Goal: Transaction & Acquisition: Purchase product/service

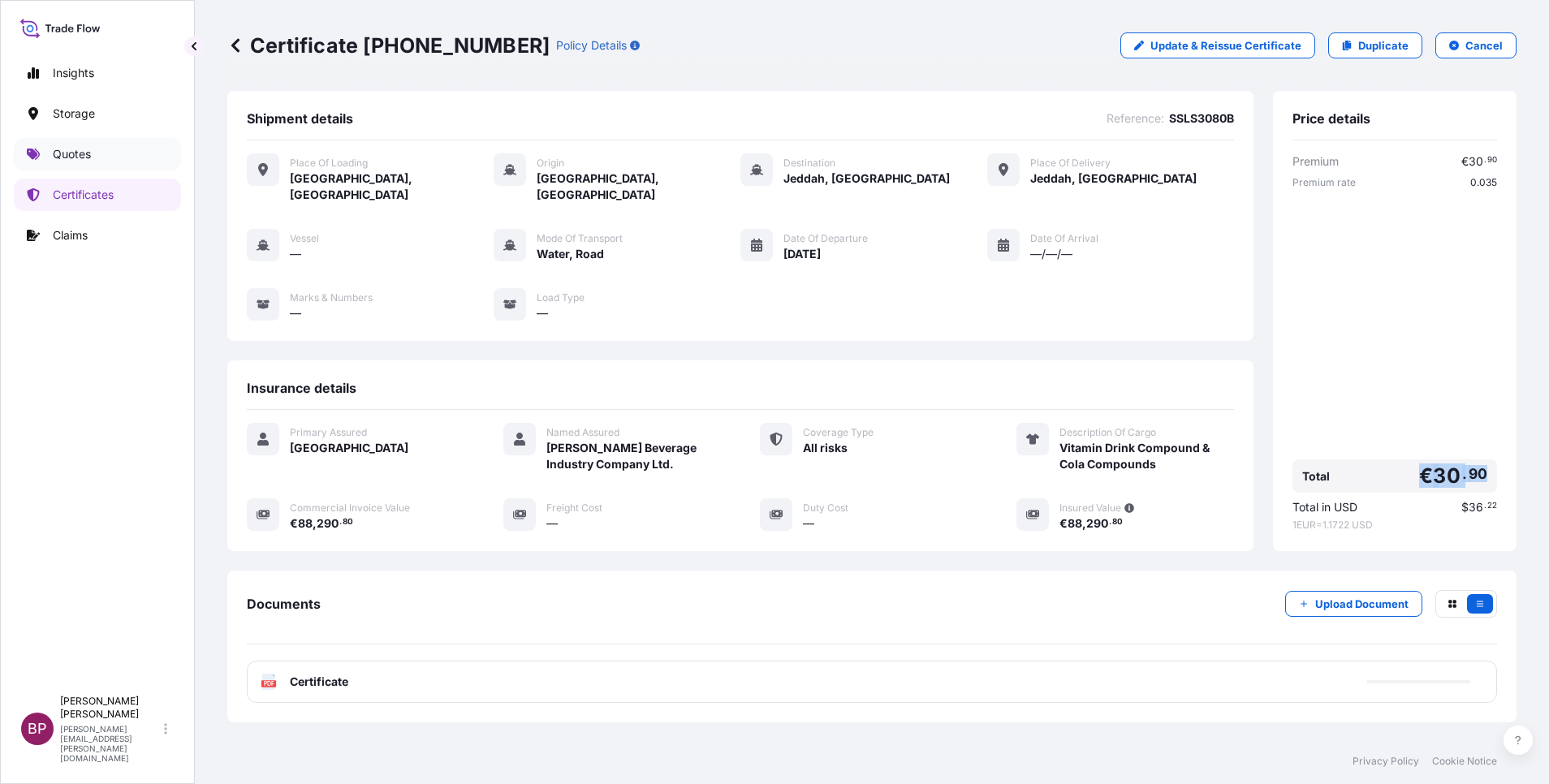
click at [72, 154] on p "Quotes" at bounding box center [72, 153] width 38 height 16
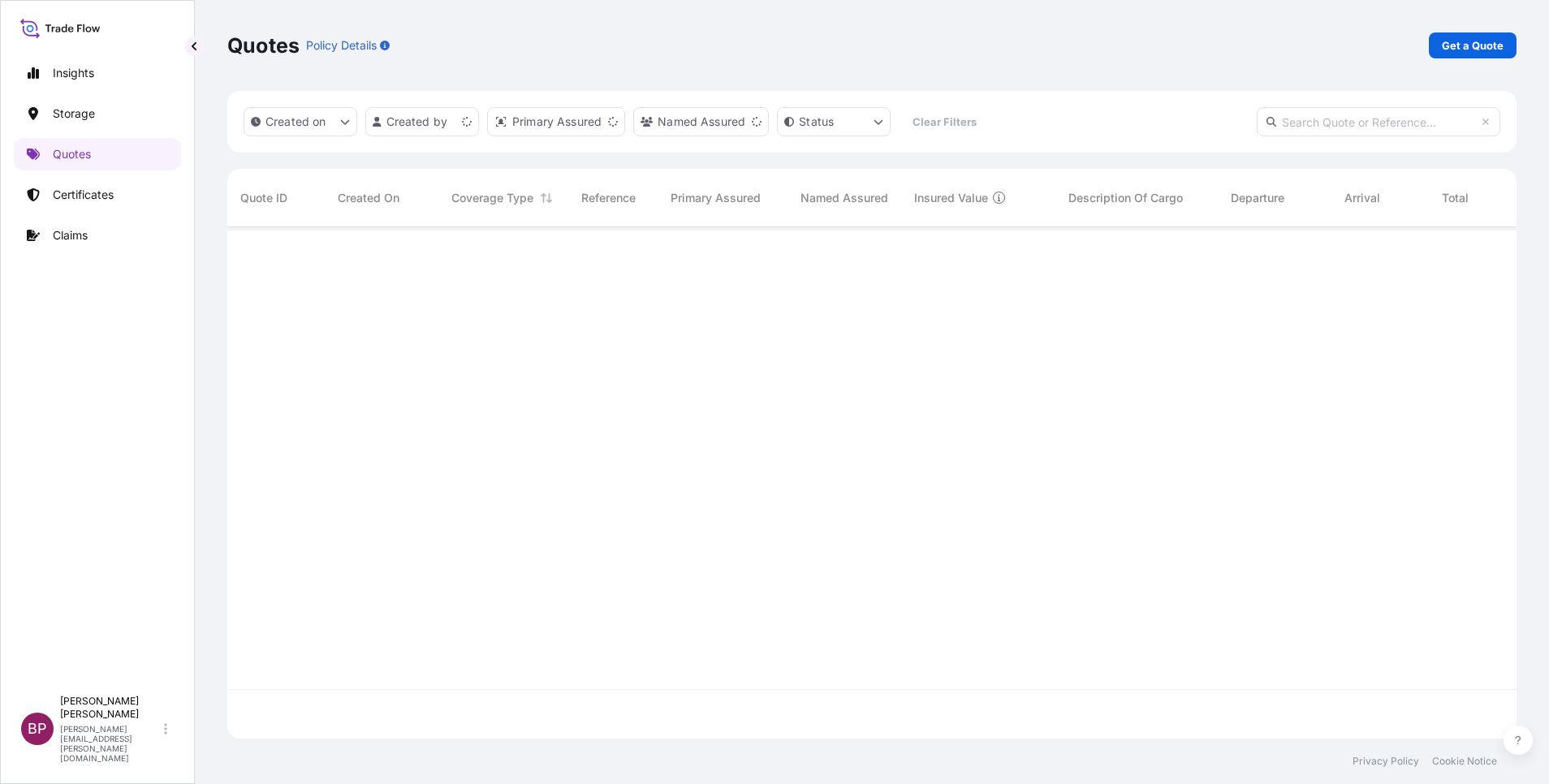
scroll to position [502, 1271]
click at [1447, 46] on p "Get a Quote" at bounding box center [1473, 45] width 61 height 16
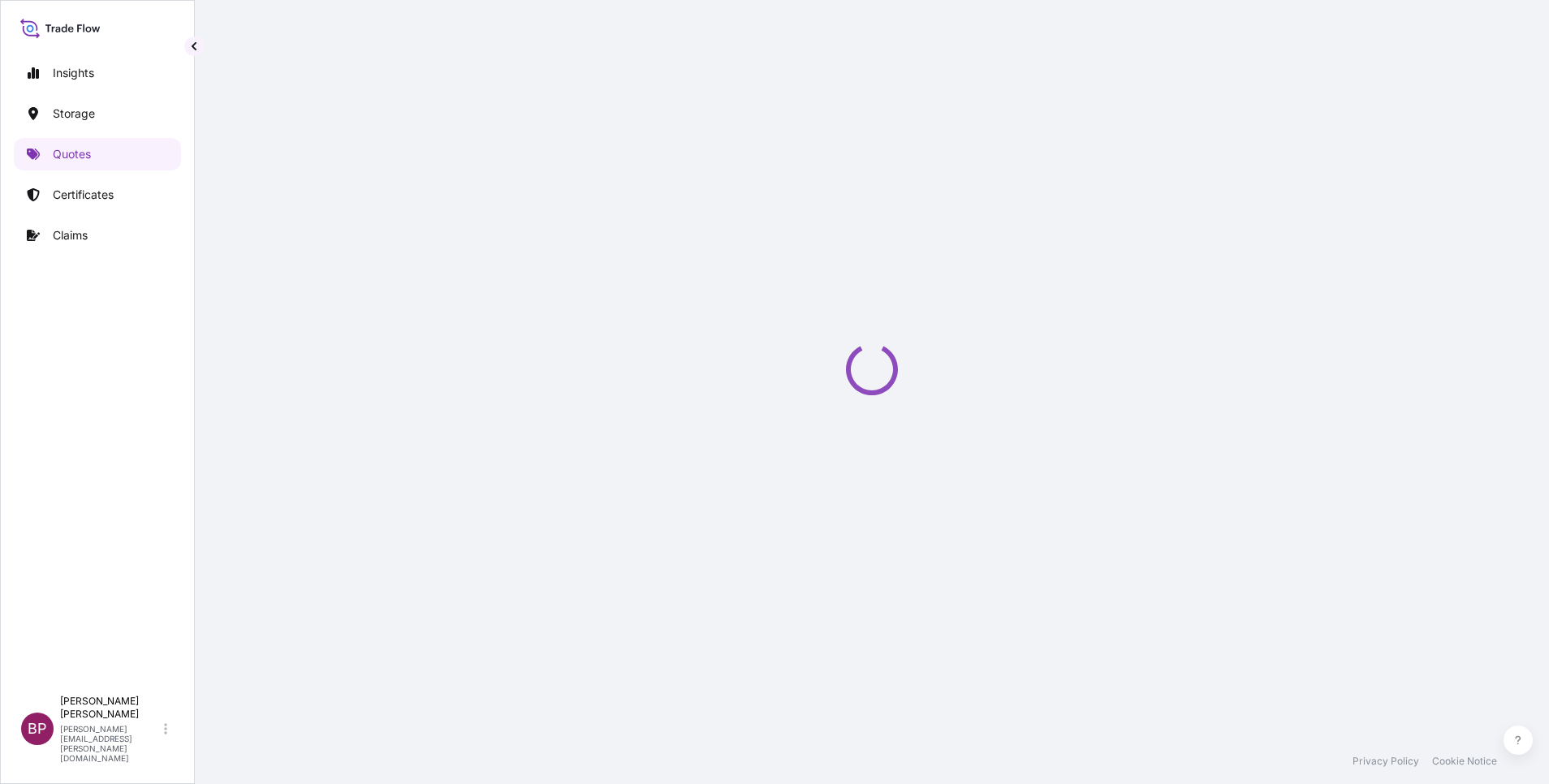
scroll to position [26, 0]
select select "Water"
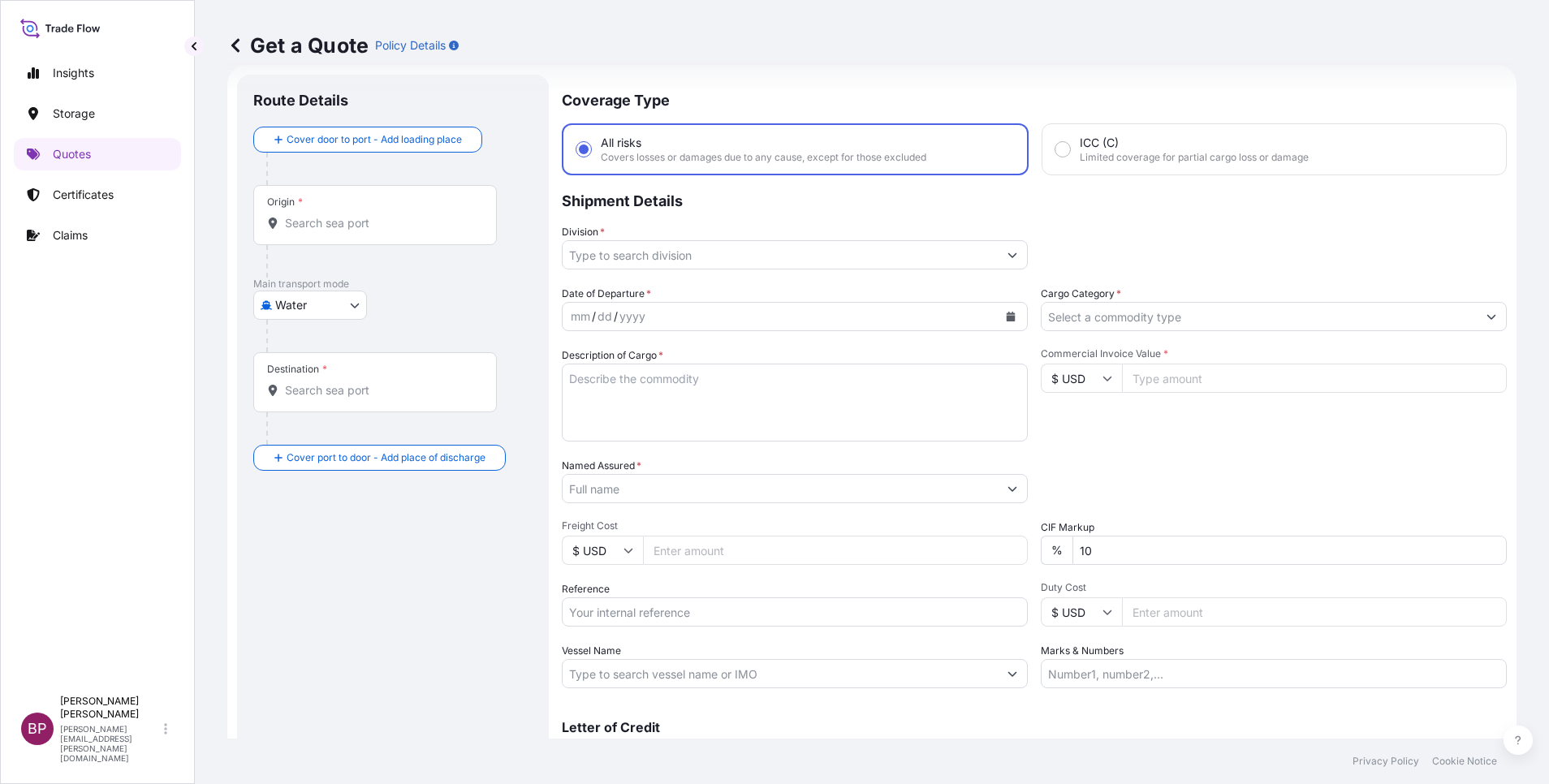
click at [1487, 317] on icon "Show suggestions" at bounding box center [1491, 317] width 9 height 9
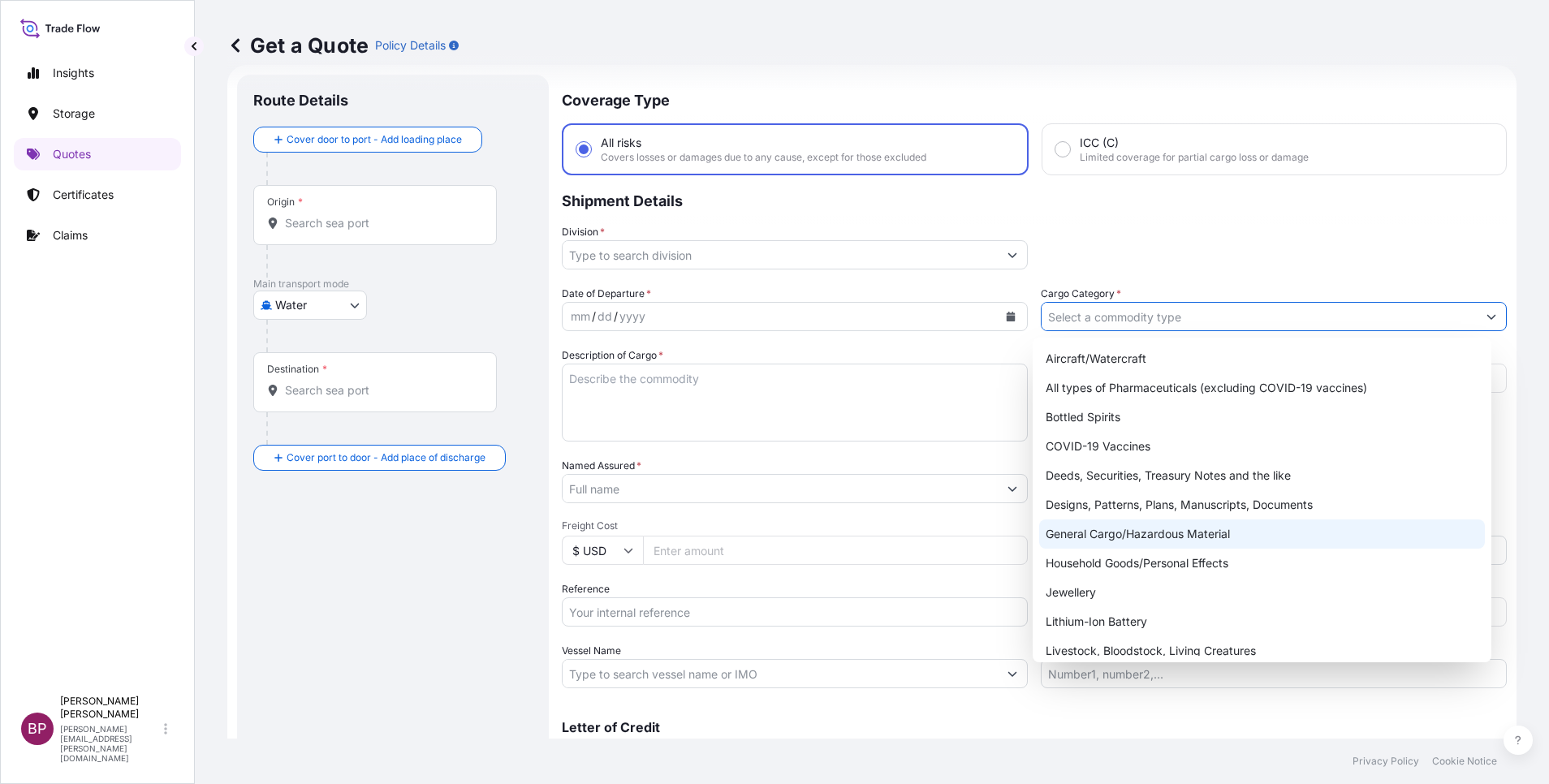
click at [1161, 533] on div "General Cargo/Hazardous Material" at bounding box center [1263, 533] width 446 height 29
type input "General Cargo/Hazardous Material"
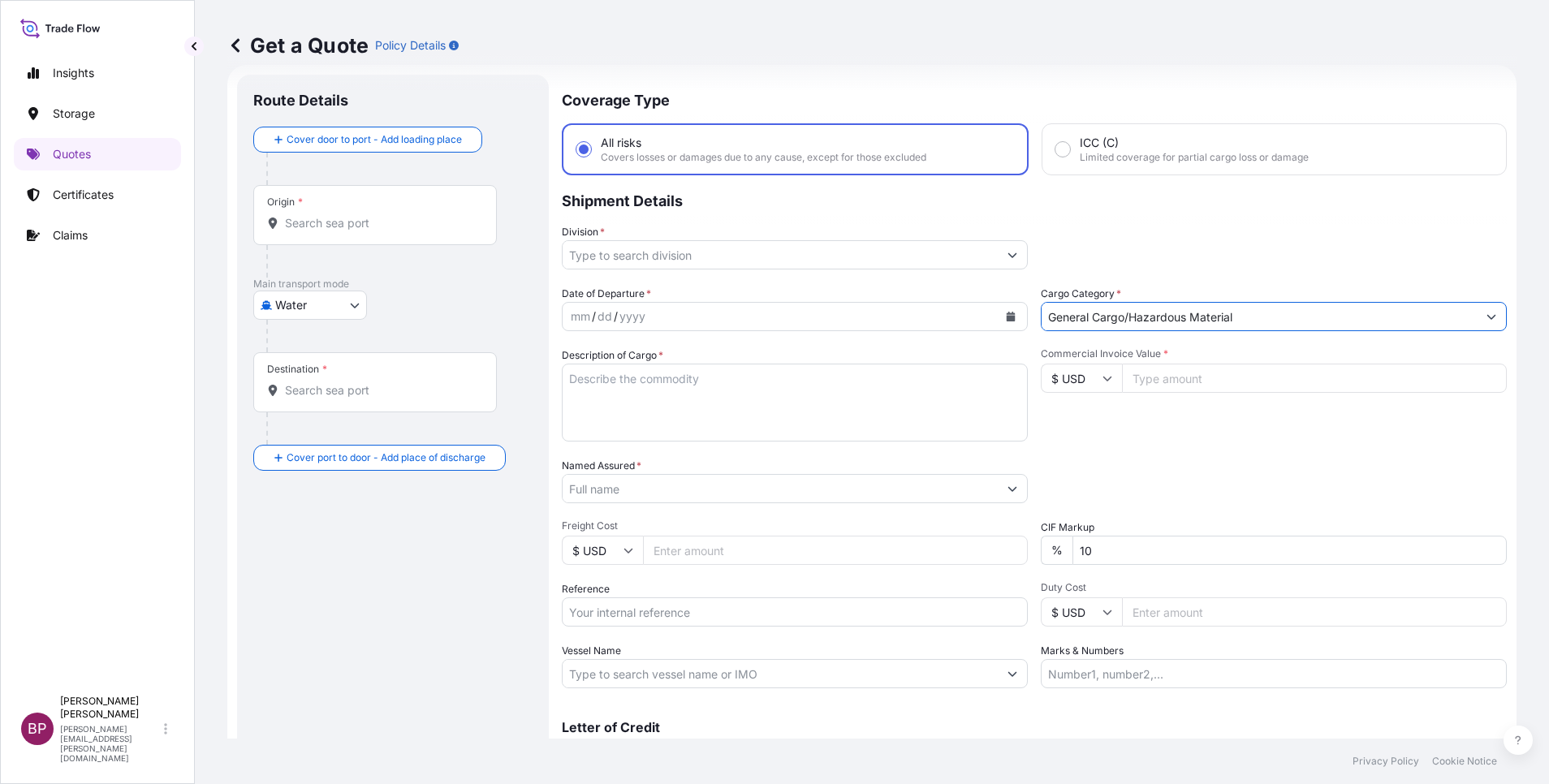
click at [1007, 257] on icon "Show suggestions" at bounding box center [1012, 255] width 9 height 9
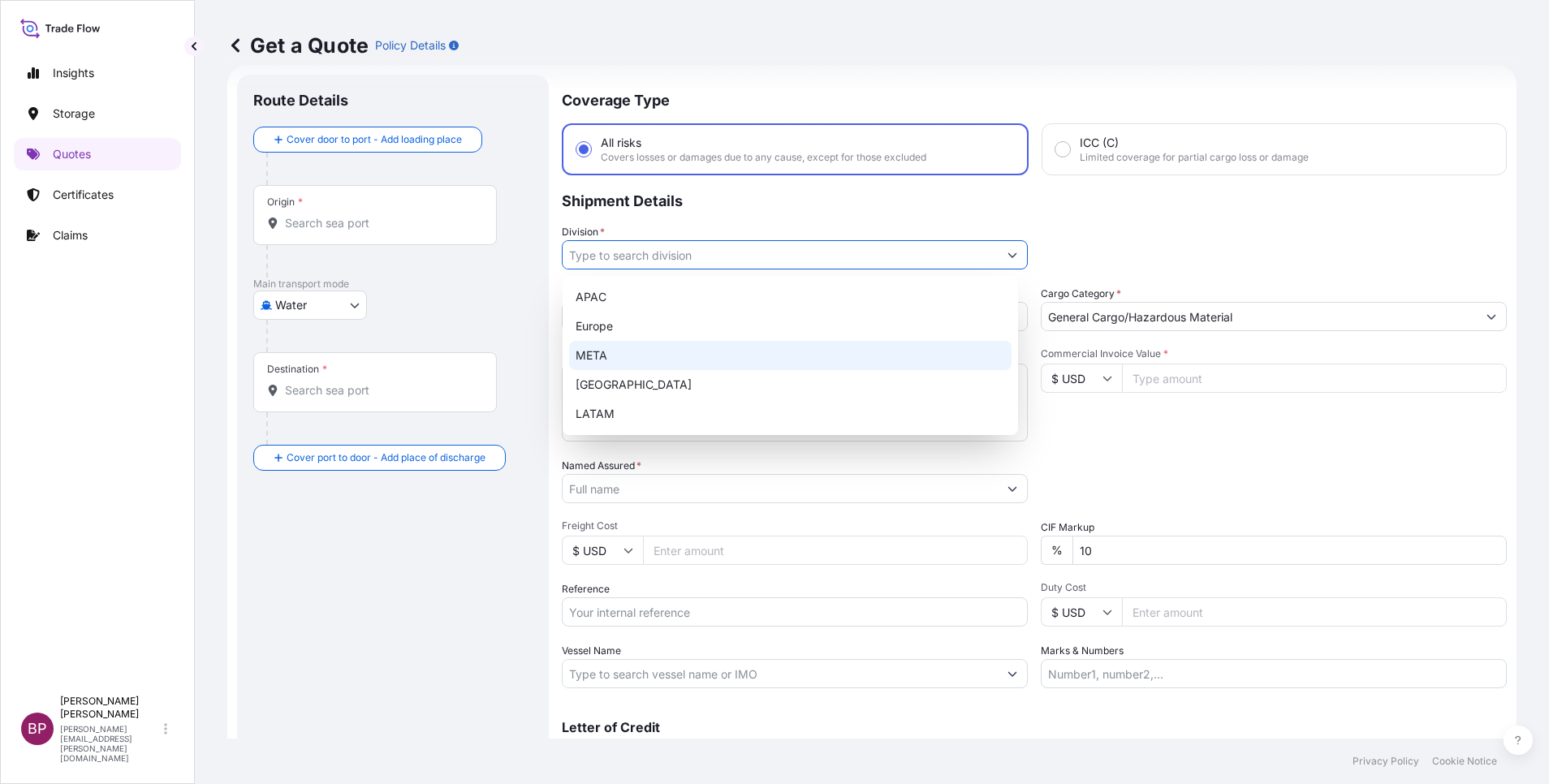
click at [664, 353] on div "META" at bounding box center [791, 355] width 442 height 29
type input "META"
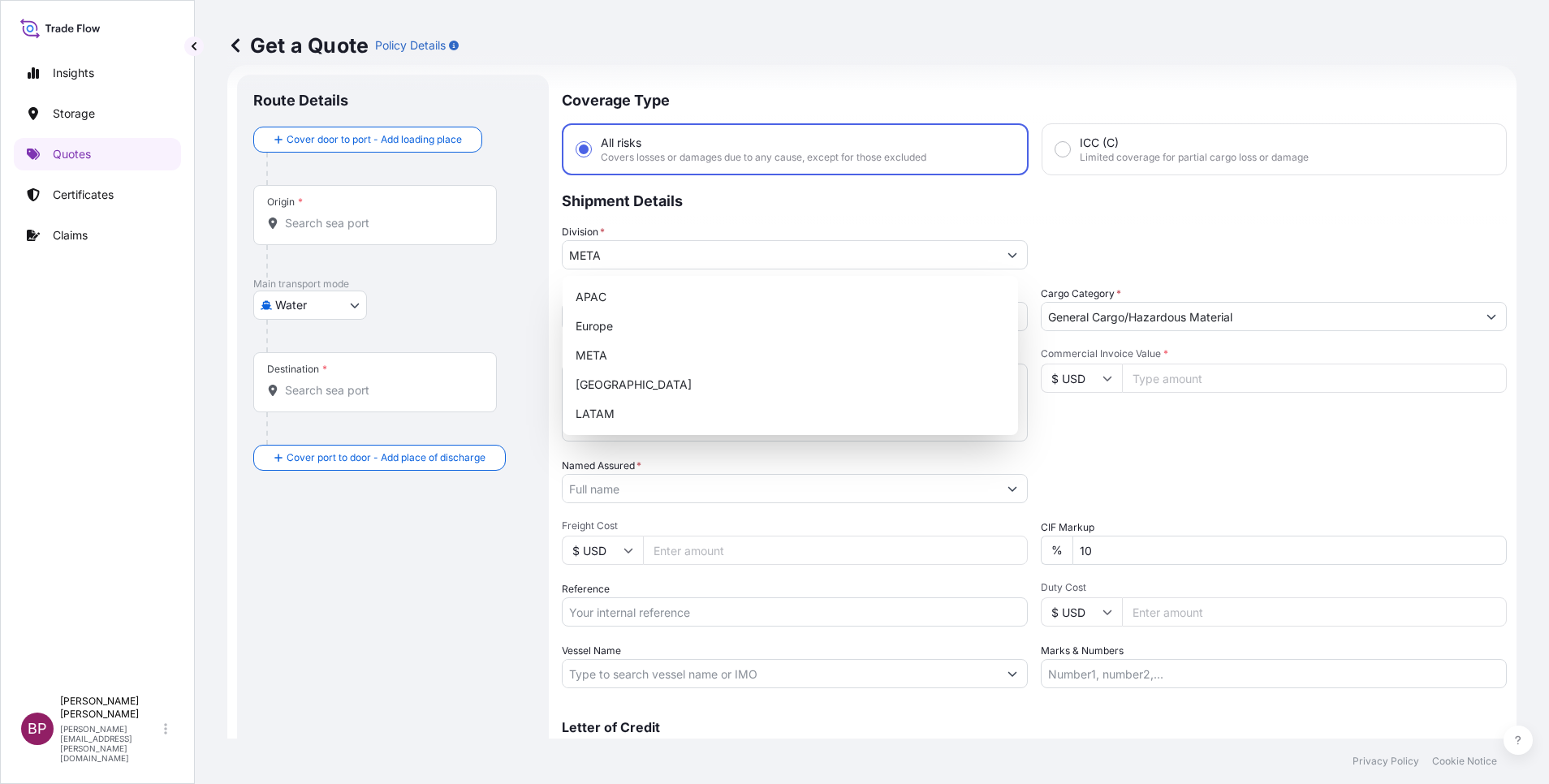
click at [1162, 374] on input "Commercial Invoice Value *" at bounding box center [1315, 377] width 385 height 29
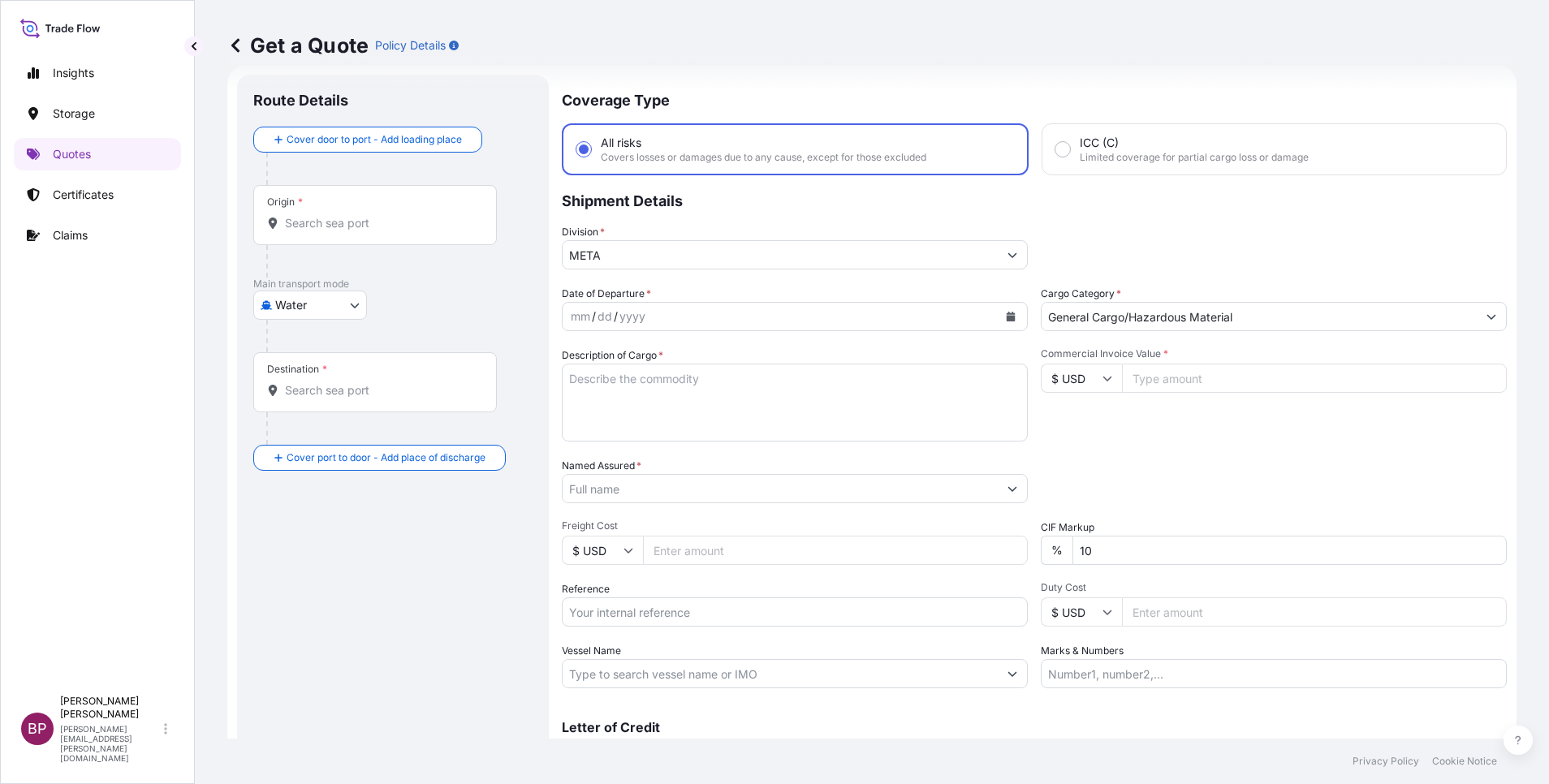
paste input "129130.67"
type input "129130.67"
drag, startPoint x: 1092, startPoint y: 544, endPoint x: 931, endPoint y: 532, distance: 161.4
click at [1001, 533] on div "Date of Departure * mm / dd / yyyy Cargo Category * General Cargo/Hazardous Mat…" at bounding box center [1034, 487] width 945 height 402
type input "0"
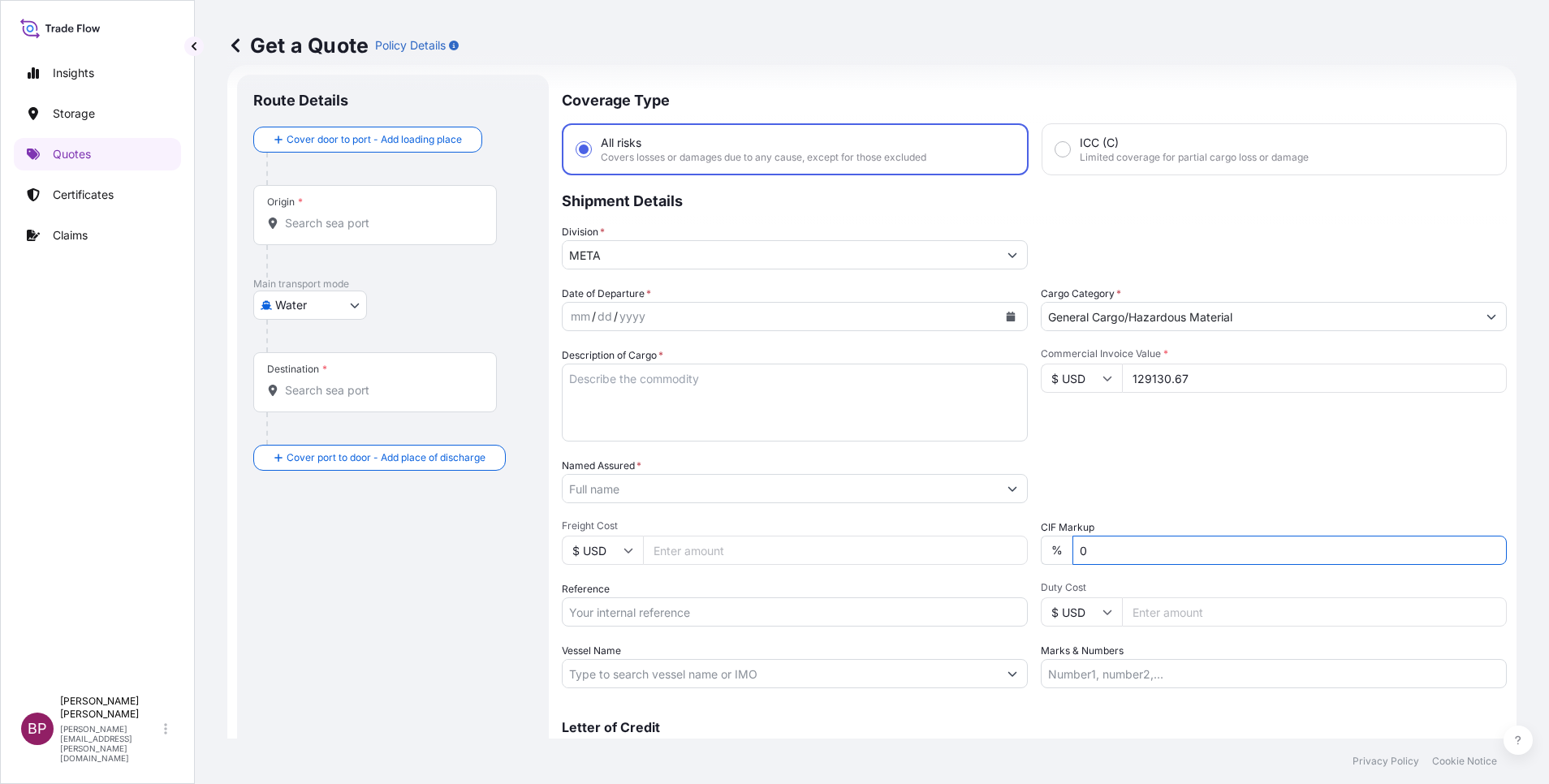
click at [1187, 463] on div "Packing Category Type to search a container mode Please select a primary mode o…" at bounding box center [1274, 480] width 466 height 46
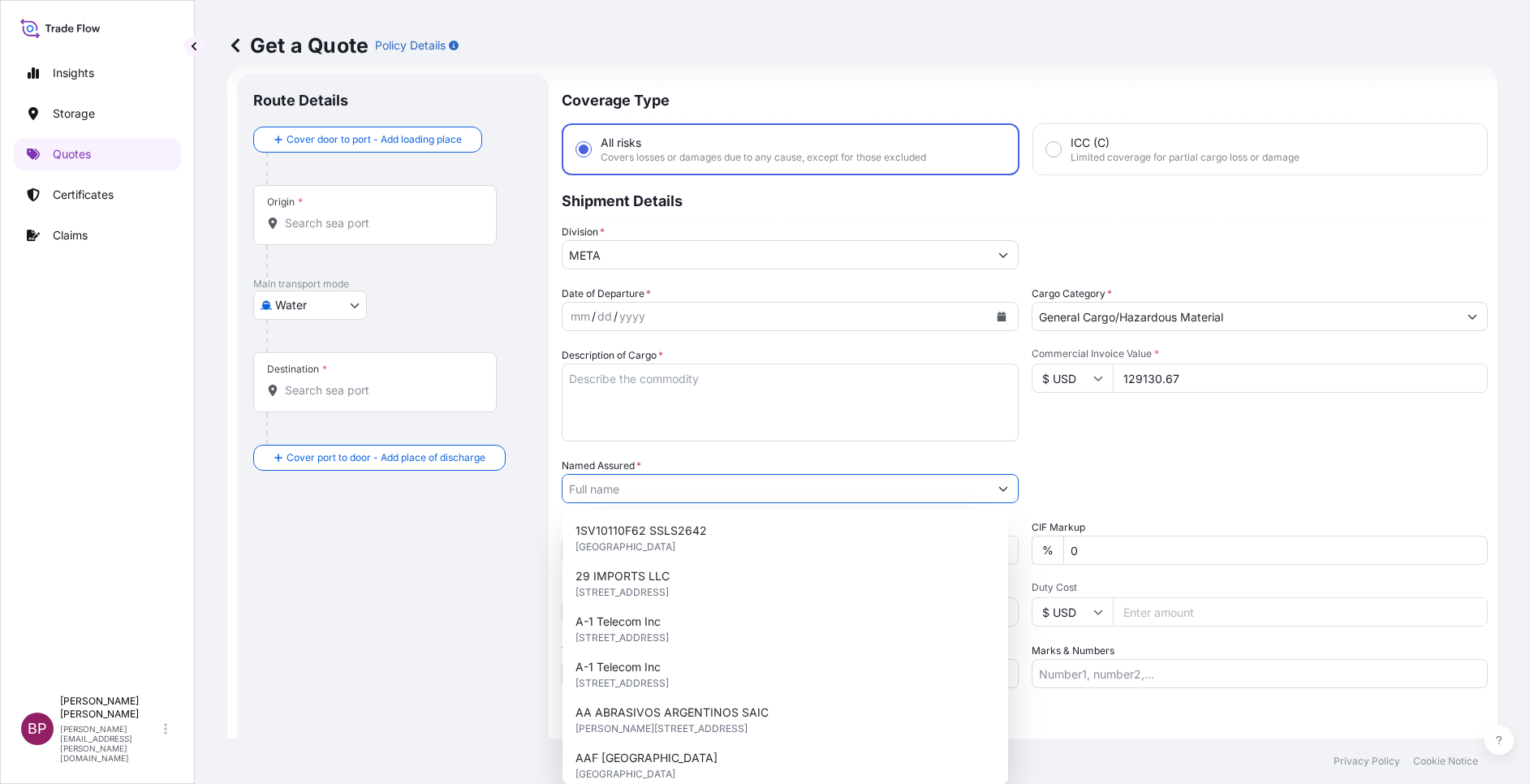
click at [694, 492] on input "Named Assured *" at bounding box center [776, 488] width 426 height 29
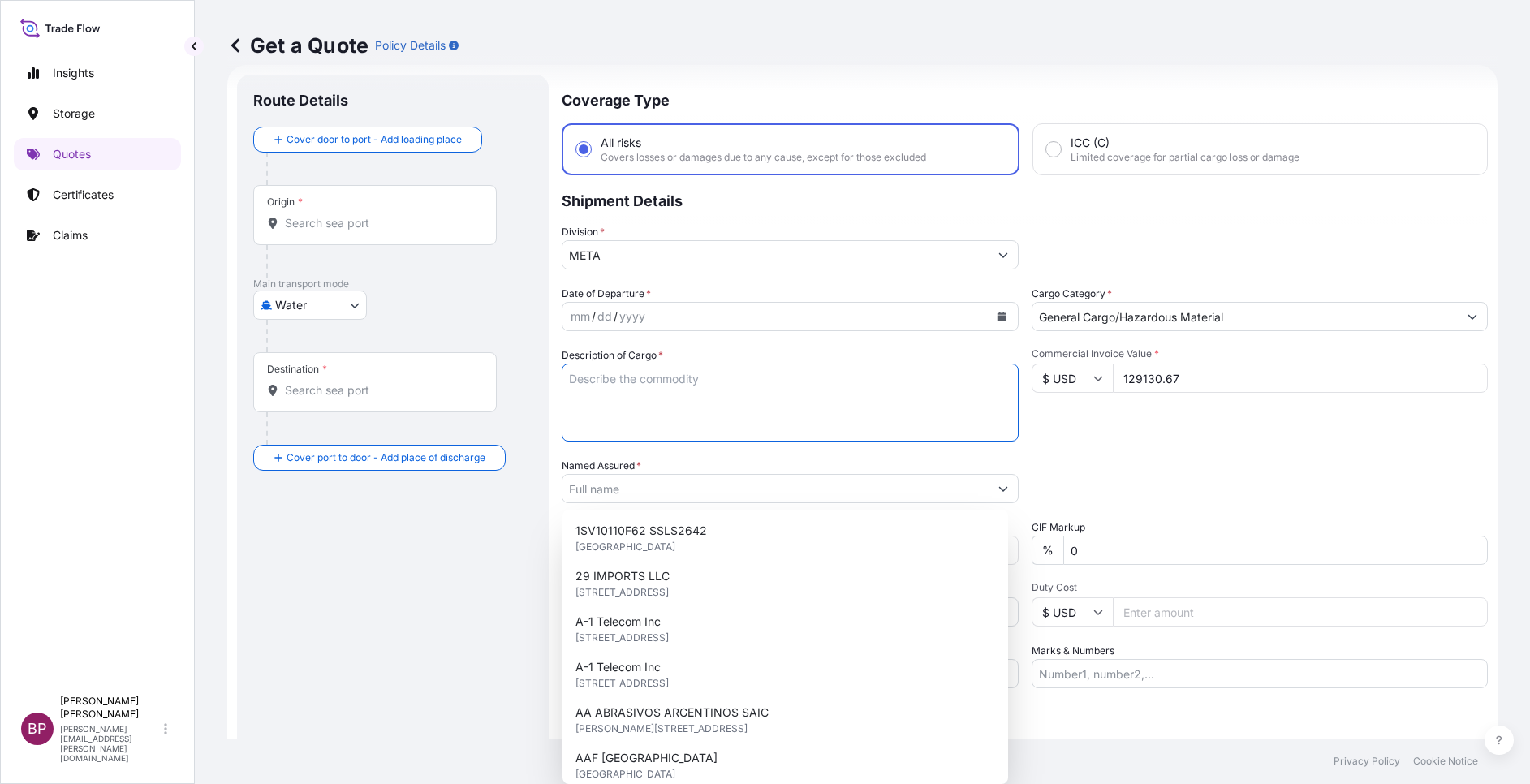
click at [694, 423] on textarea "Description of Cargo *" at bounding box center [791, 402] width 457 height 78
paste textarea "COMMUNICATION EQUIPMENT"
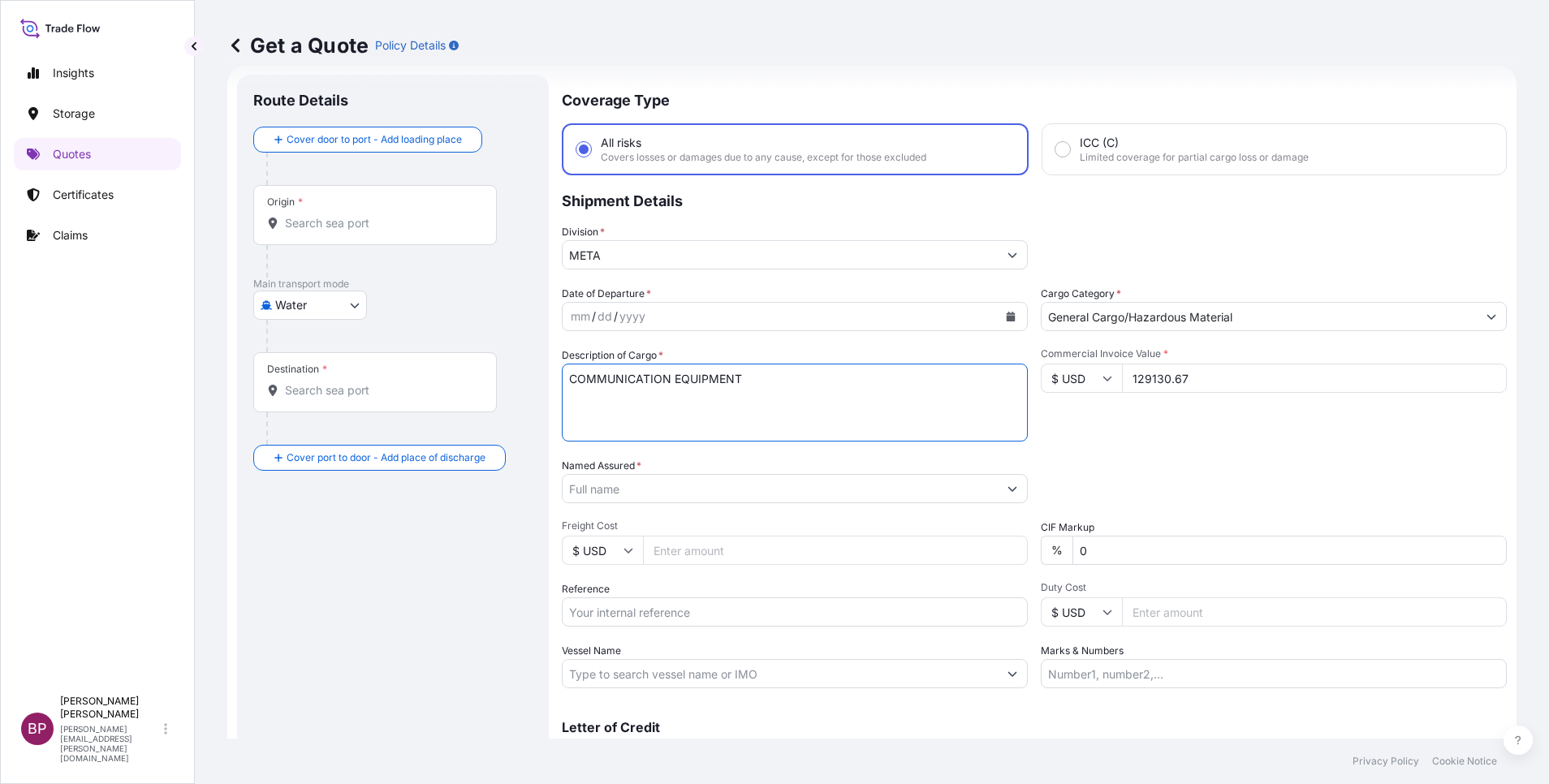
type textarea "COMMUNICATION EQUIPMENT"
click at [661, 608] on input "Reference" at bounding box center [795, 611] width 466 height 29
paste input "SSLS3127"
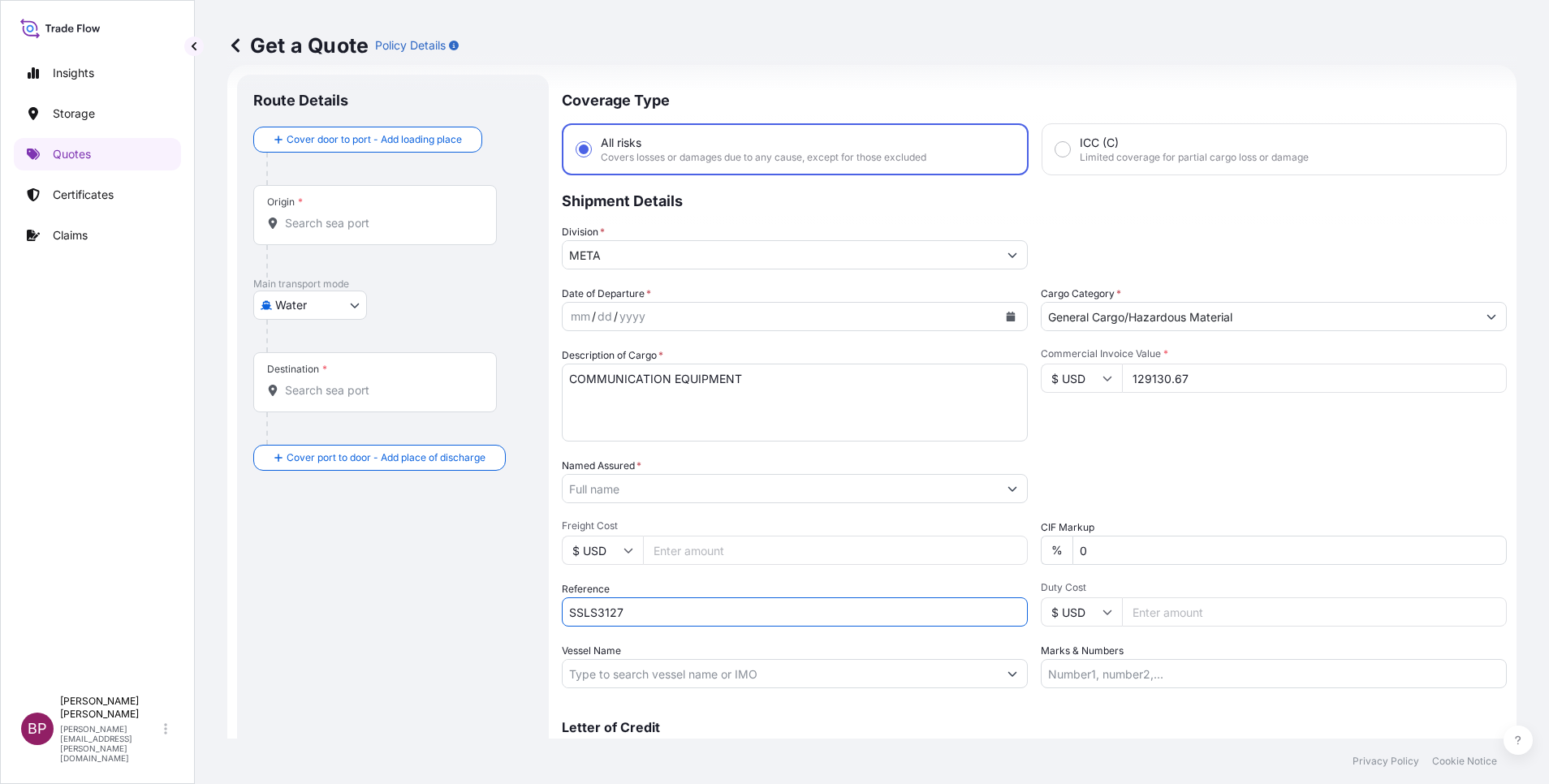
type input "SSLS3127"
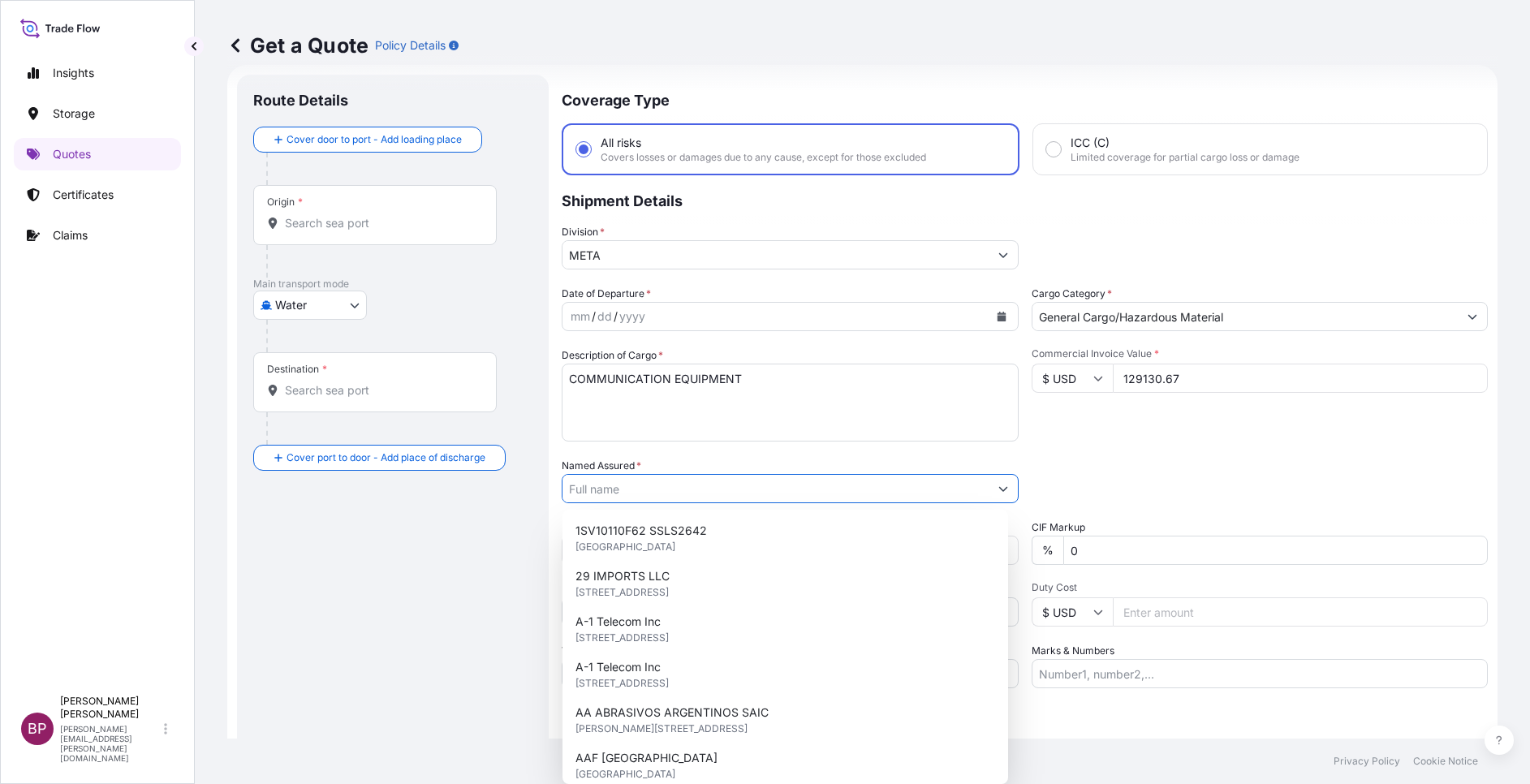
click at [660, 480] on input "Named Assured *" at bounding box center [776, 488] width 426 height 29
paste input "INTERNATIONAL SECURITY AND COMMUNICATION CO."
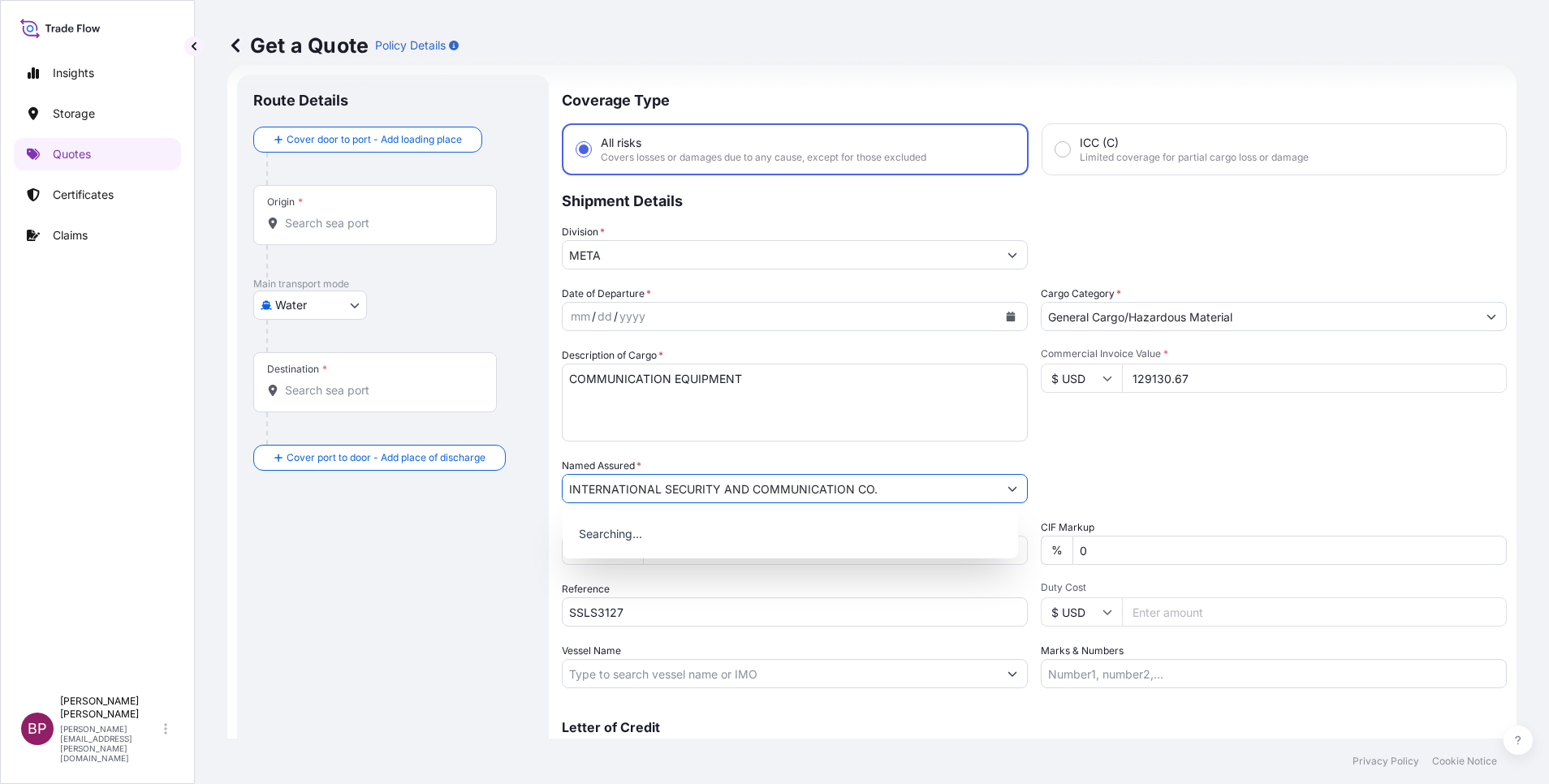
type input "INTERNATIONAL SECURITY AND COMMUNICATION CO."
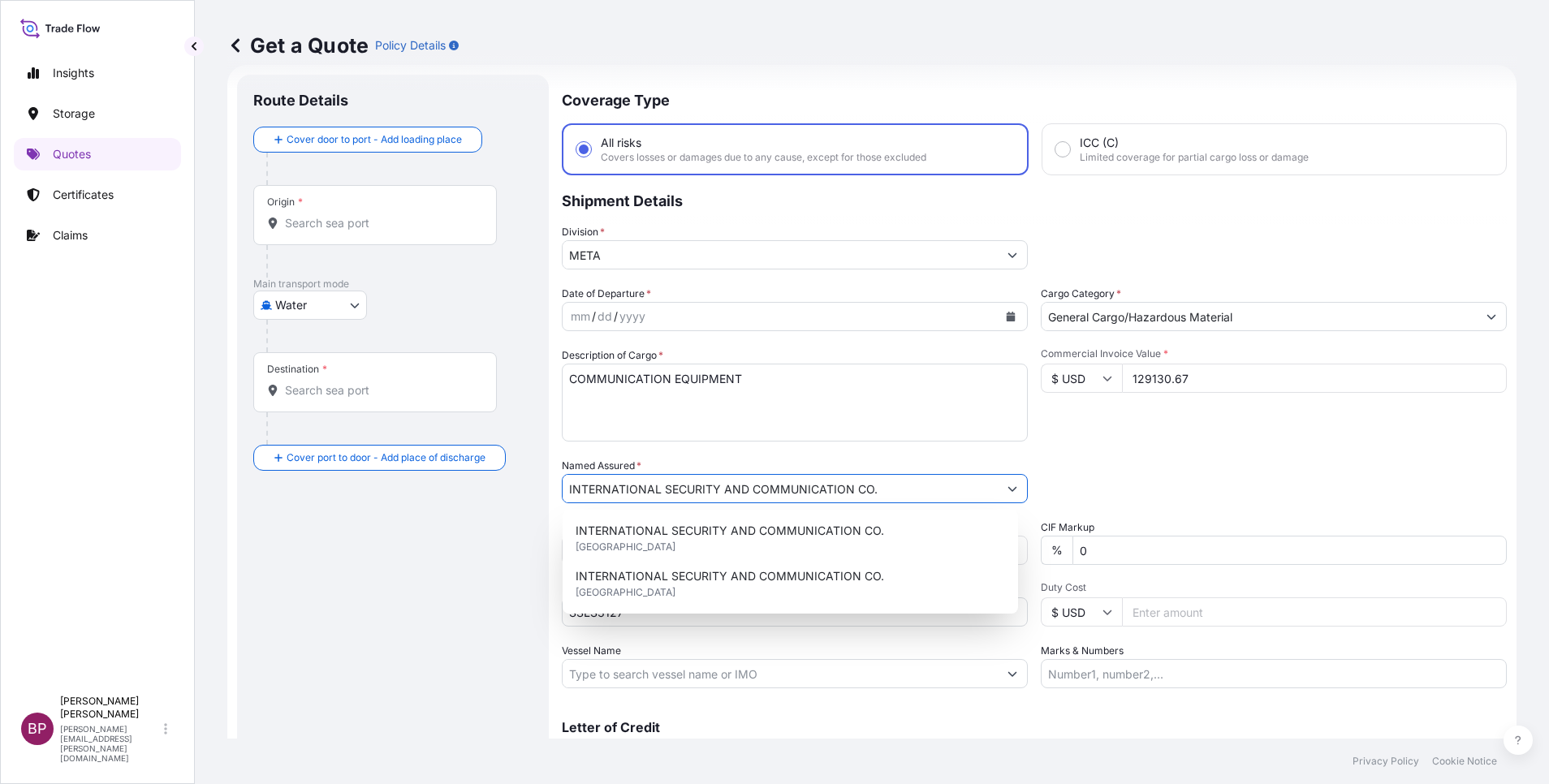
click at [863, 398] on textarea "COMMUNICATION EQUIPMENT" at bounding box center [795, 402] width 466 height 78
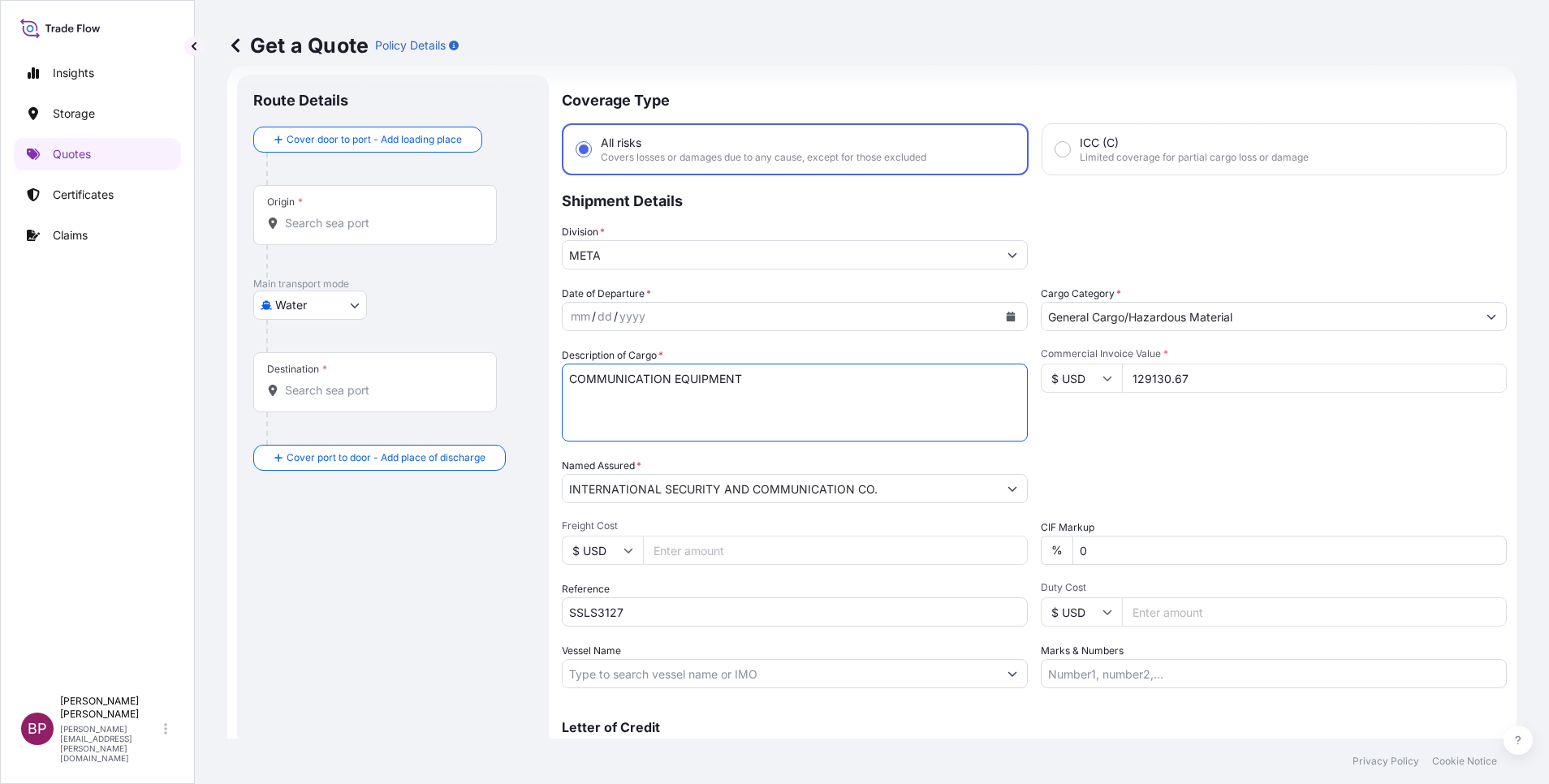
click at [1007, 320] on icon "Calendar" at bounding box center [1012, 317] width 9 height 9
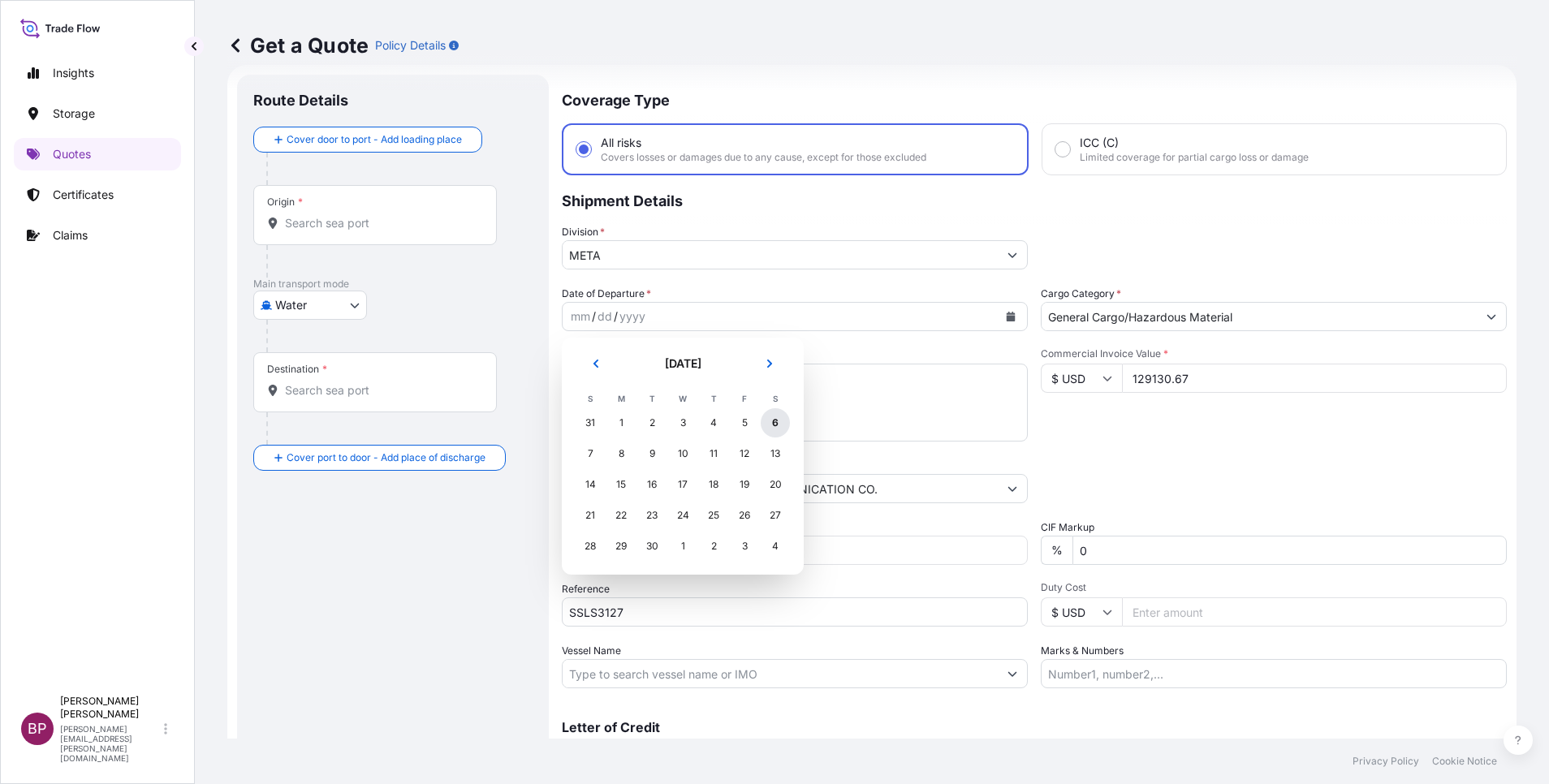
click at [770, 418] on div "6" at bounding box center [775, 423] width 29 height 29
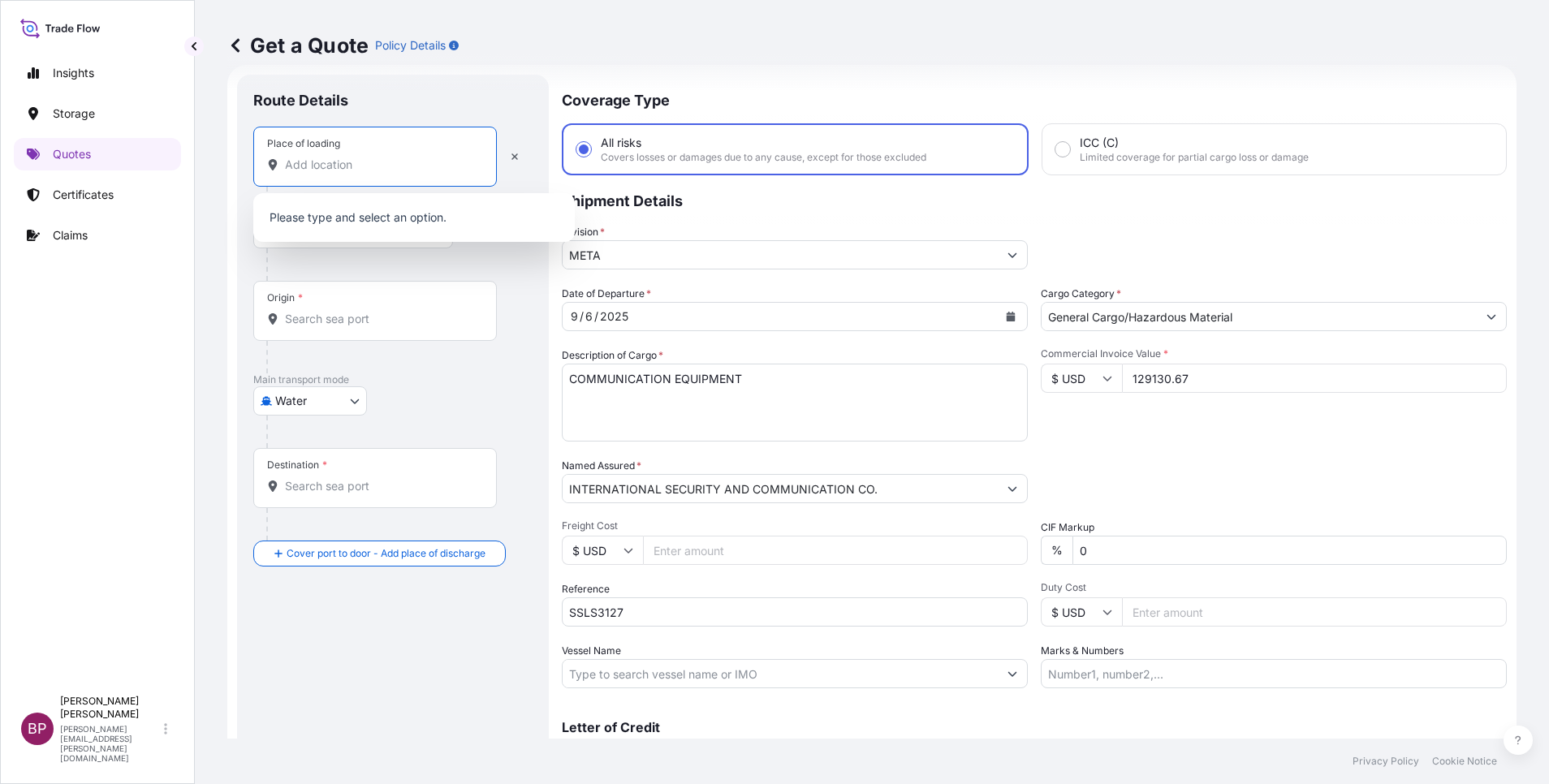
click at [385, 162] on input "Place of loading" at bounding box center [381, 164] width 191 height 16
paste input "[GEOGRAPHIC_DATA]"
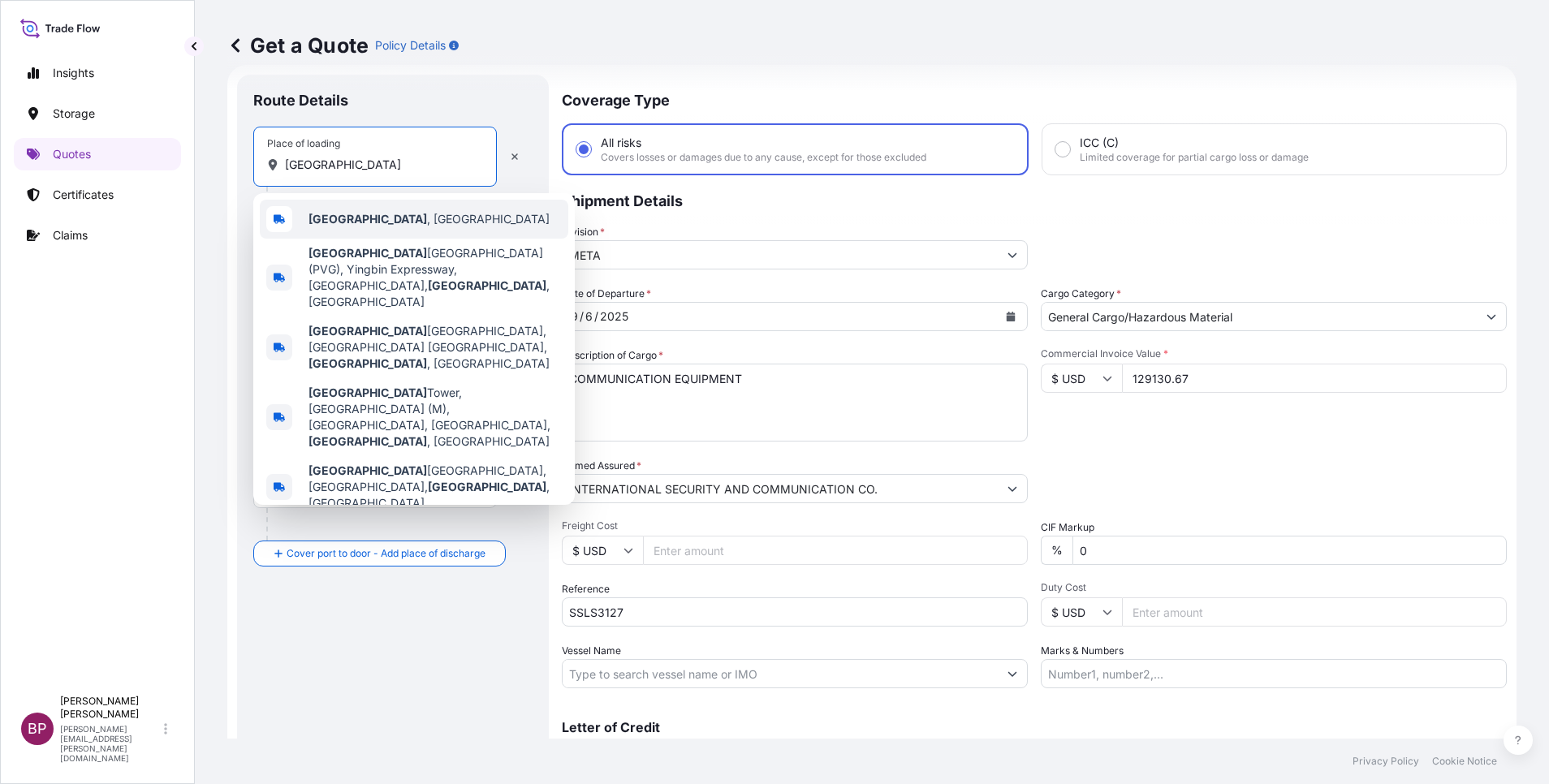
click at [434, 220] on div "[GEOGRAPHIC_DATA] , [GEOGRAPHIC_DATA]" at bounding box center [414, 219] width 308 height 39
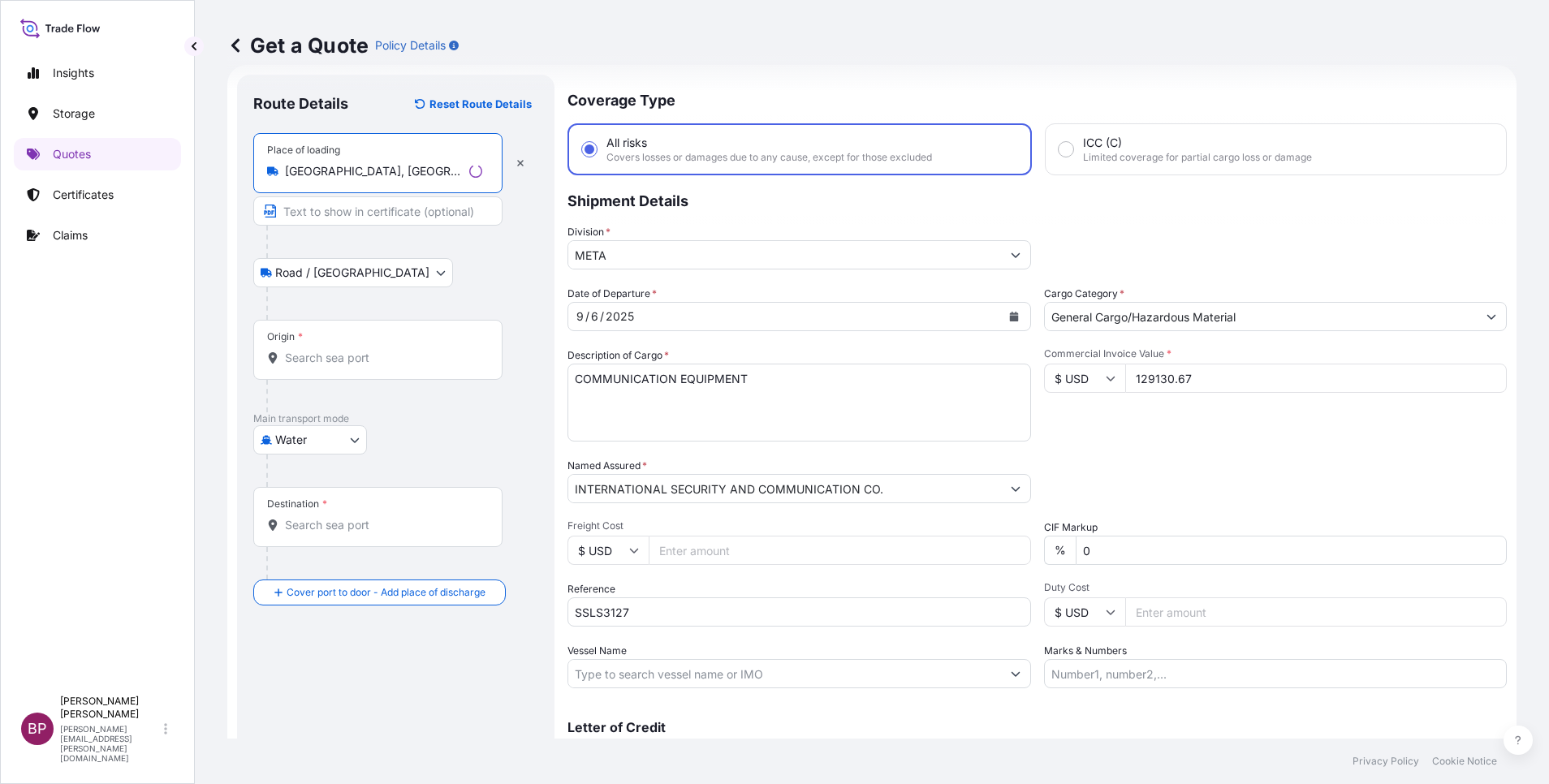
type input "[GEOGRAPHIC_DATA], [GEOGRAPHIC_DATA]"
click at [385, 361] on input "Origin *" at bounding box center [384, 358] width 197 height 16
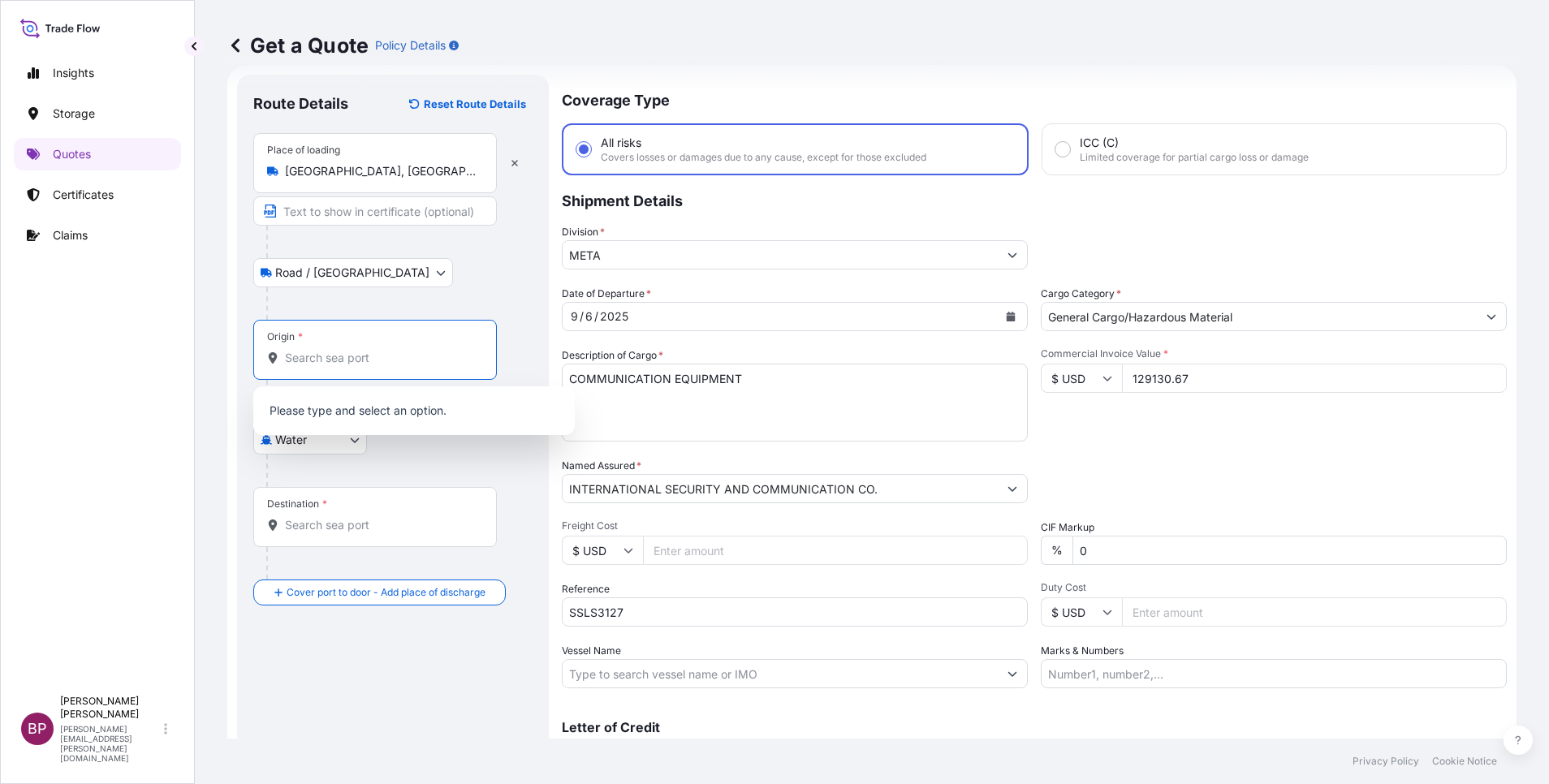
paste input "[GEOGRAPHIC_DATA]"
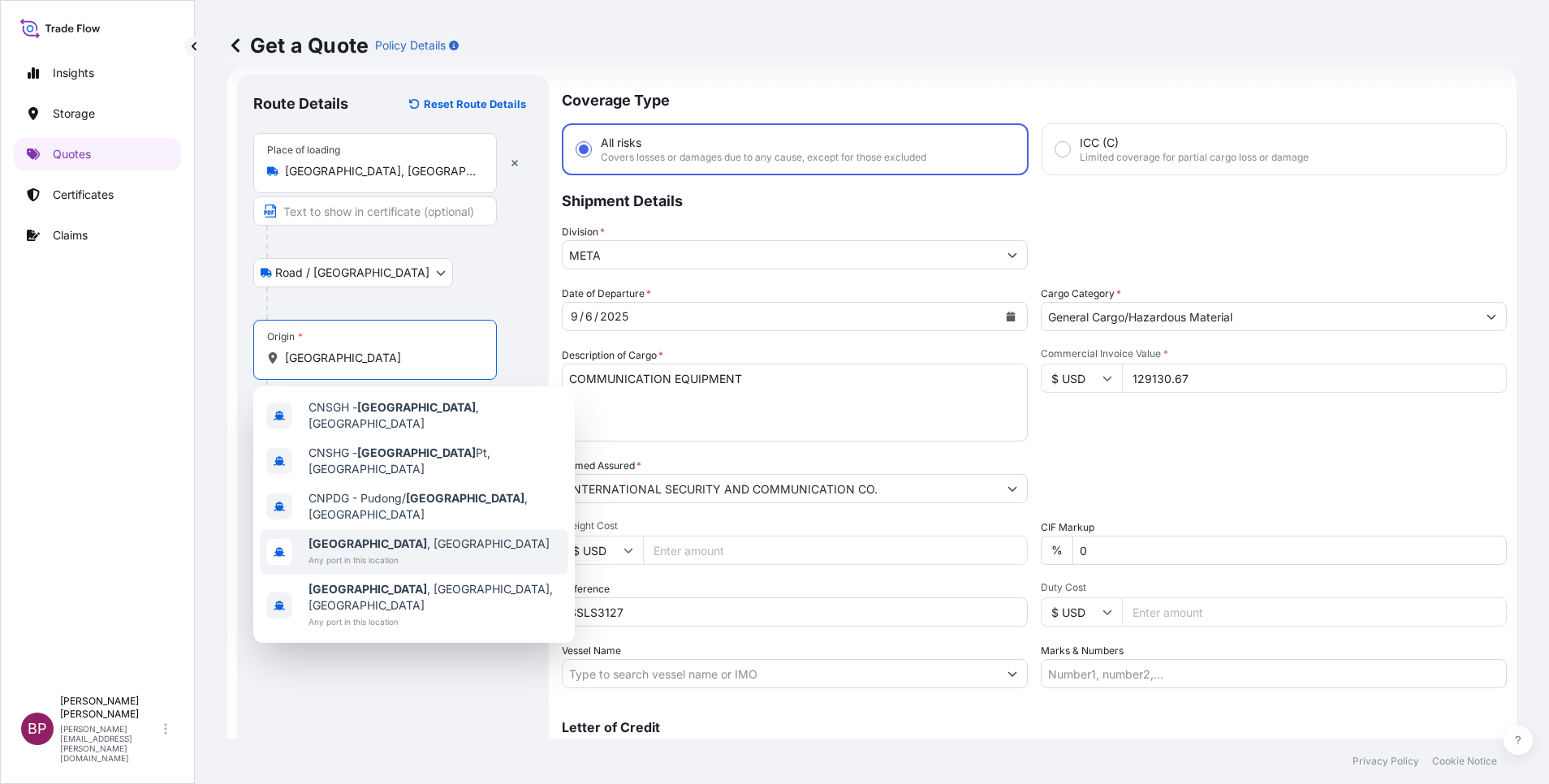
click at [400, 529] on div "[GEOGRAPHIC_DATA] , [GEOGRAPHIC_DATA] Any port in this location" at bounding box center [414, 552] width 308 height 46
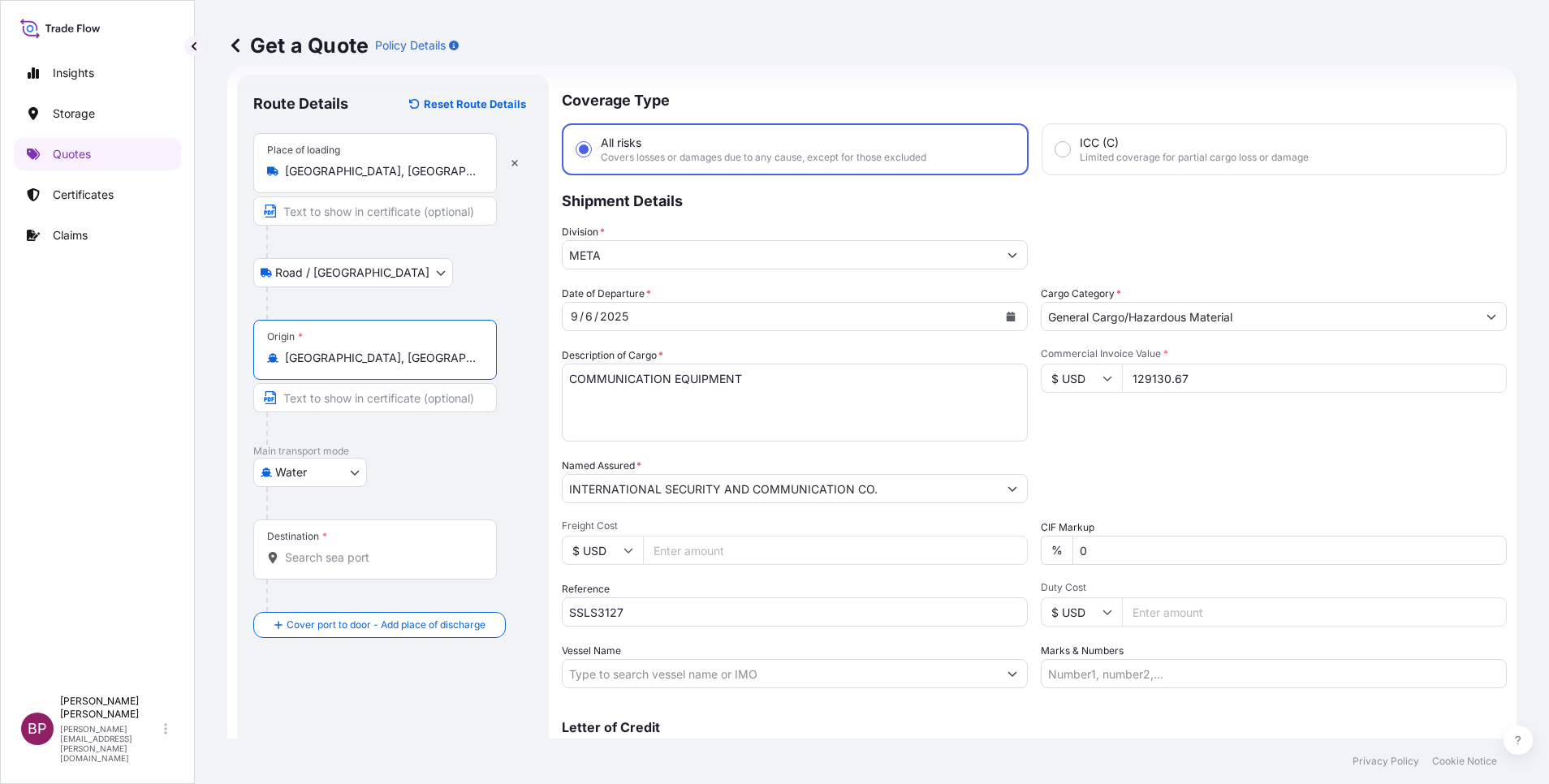
type input "[GEOGRAPHIC_DATA], [GEOGRAPHIC_DATA]"
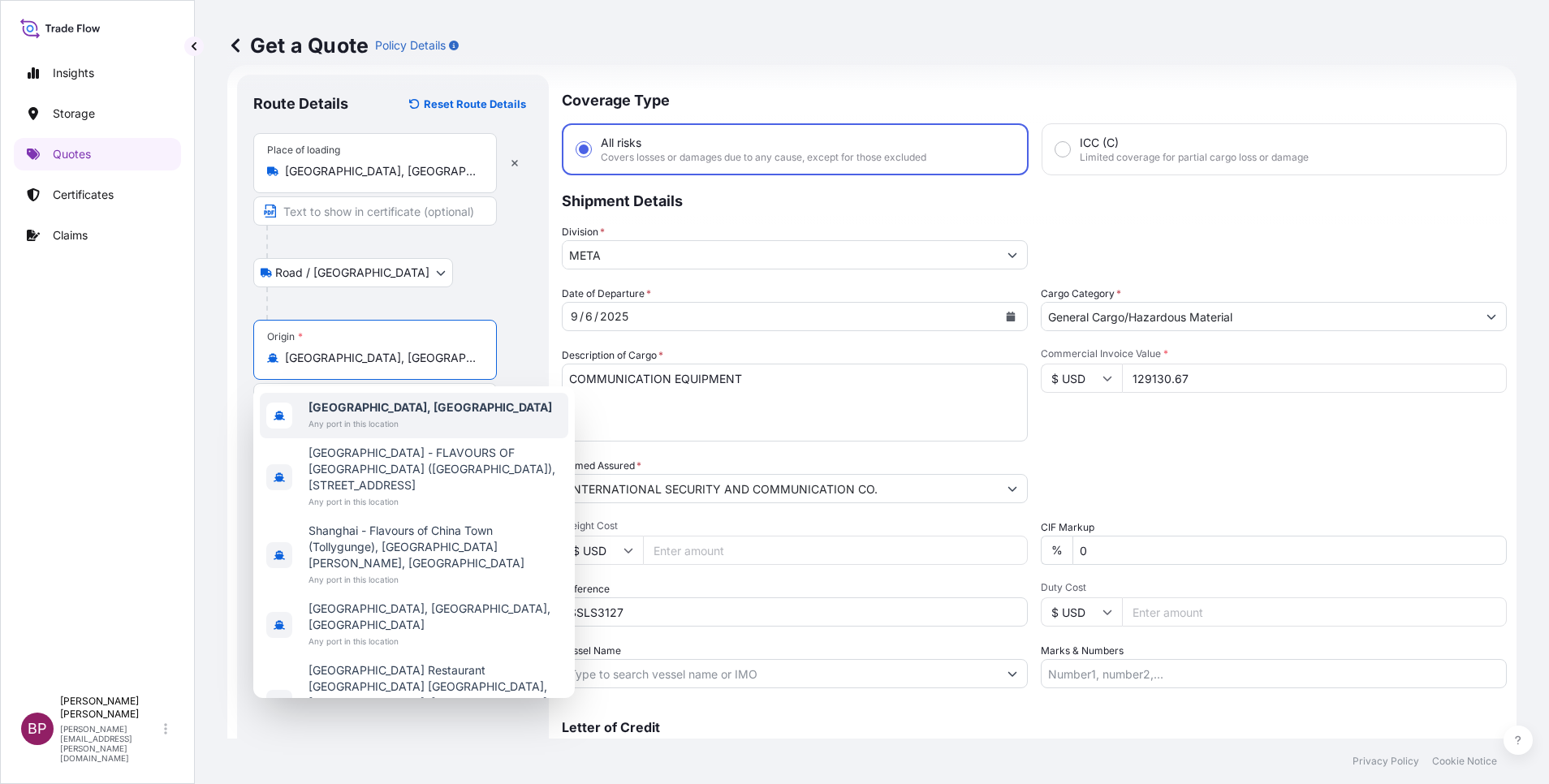
click at [492, 280] on div "Road / [GEOGRAPHIC_DATA] / Inland" at bounding box center [393, 272] width 280 height 29
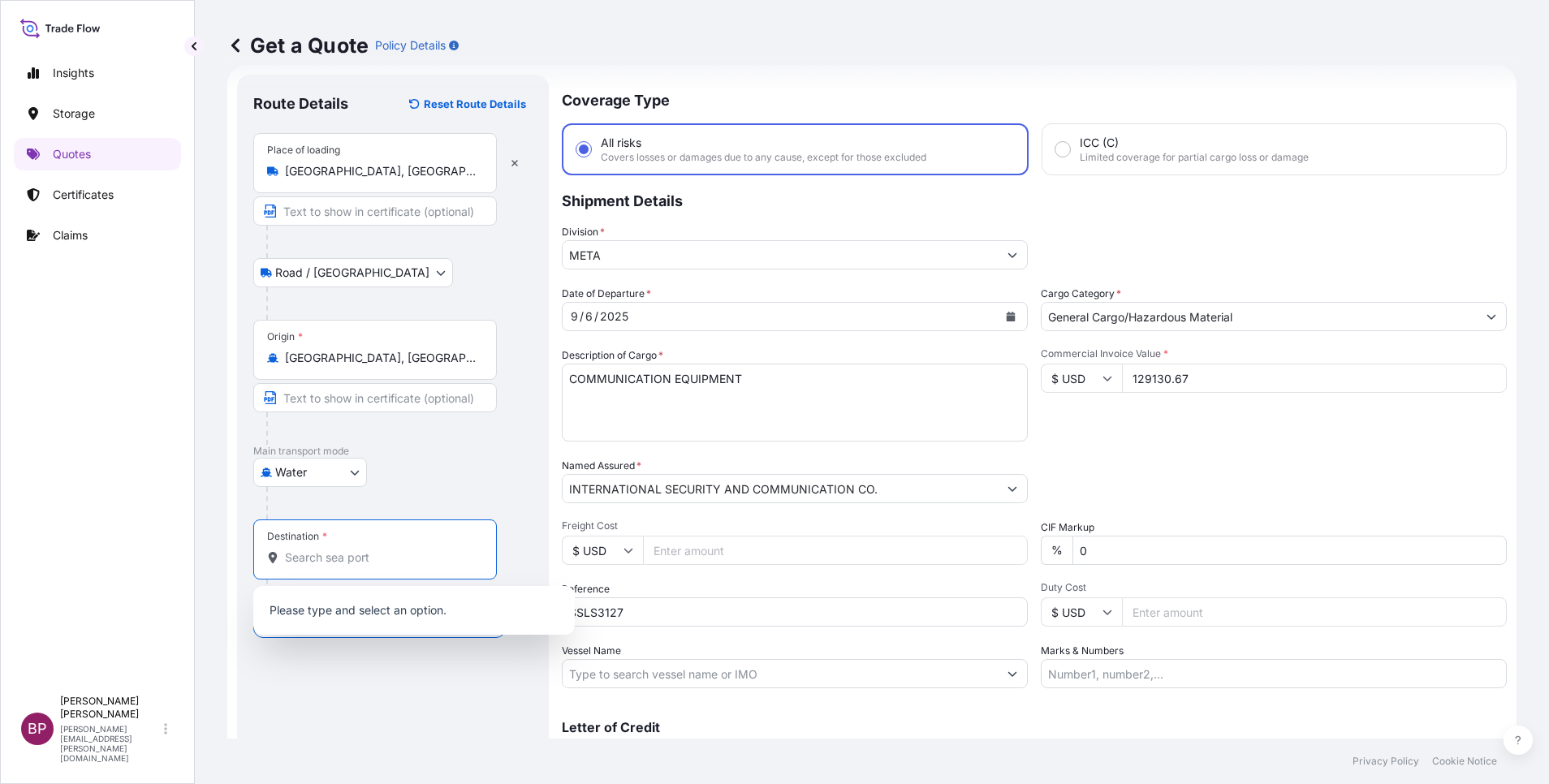
click at [370, 563] on input "Destination *" at bounding box center [381, 557] width 191 height 16
paste input "Dammam"
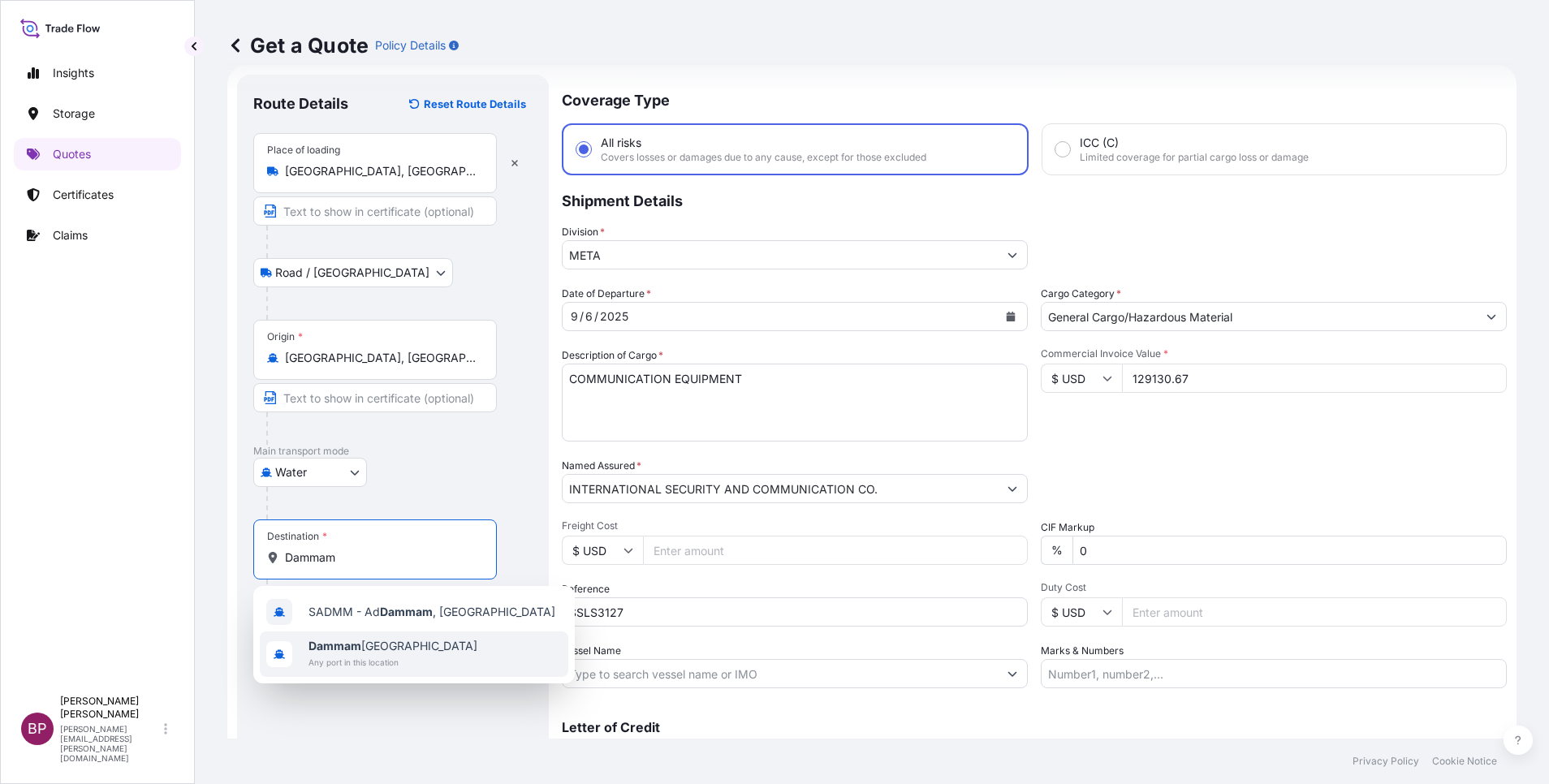
click at [430, 657] on span "Any port in this location" at bounding box center [393, 661] width 169 height 16
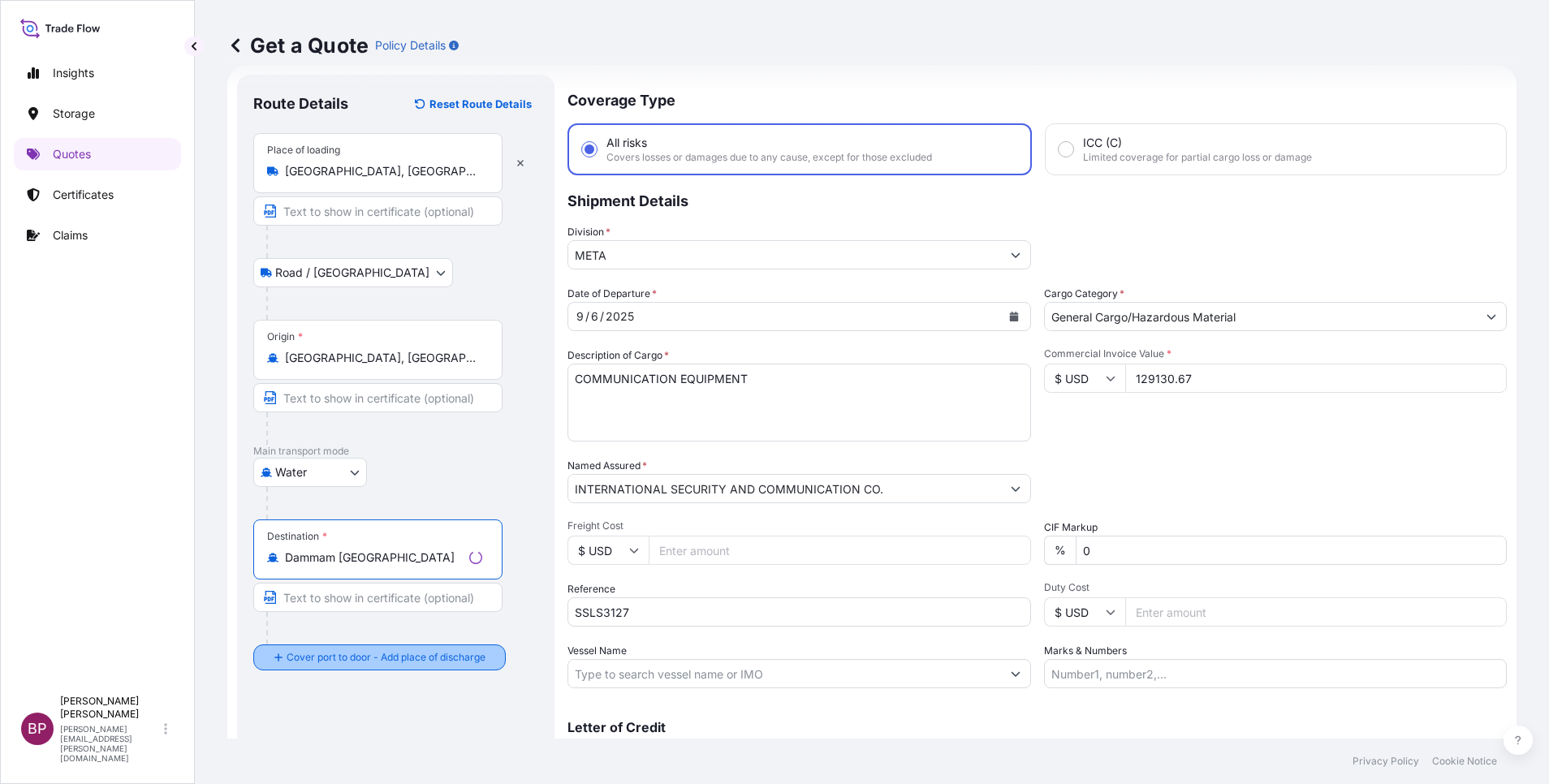
type input "Dammam [GEOGRAPHIC_DATA]"
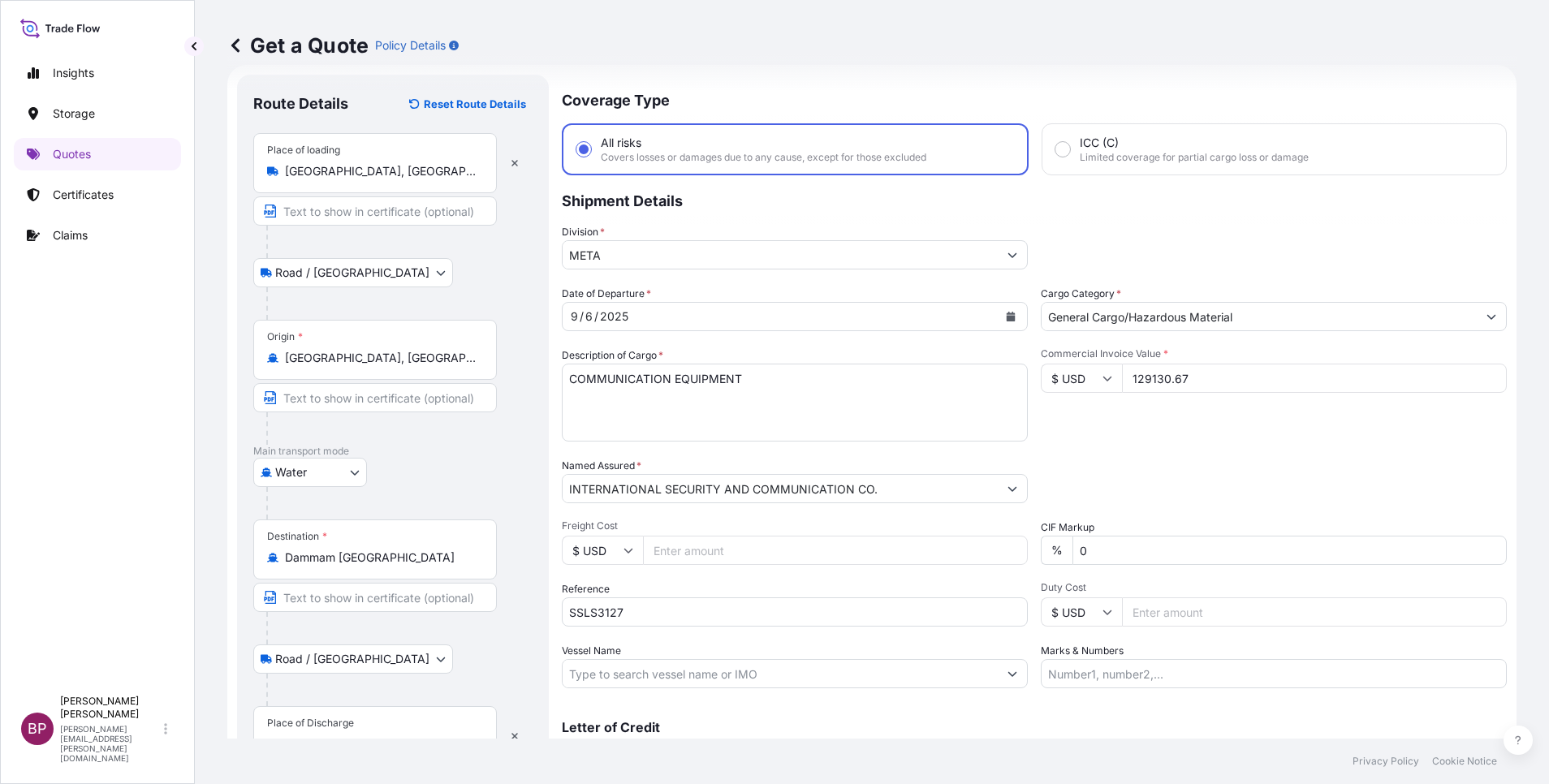
click at [393, 724] on div "Place of Discharge" at bounding box center [375, 736] width 243 height 60
click at [393, 737] on input "Place of Discharge" at bounding box center [381, 744] width 191 height 16
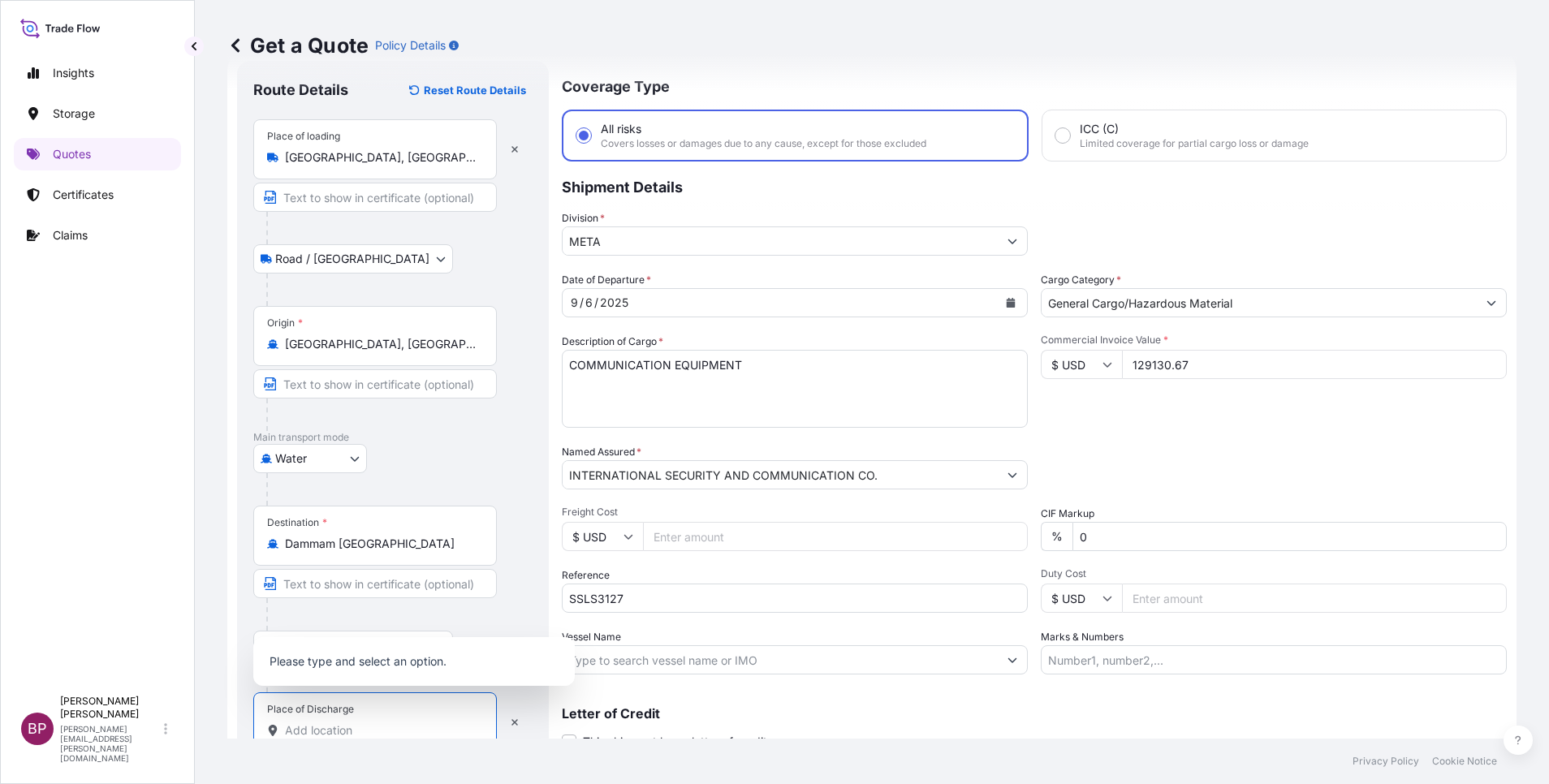
paste input "Dammam"
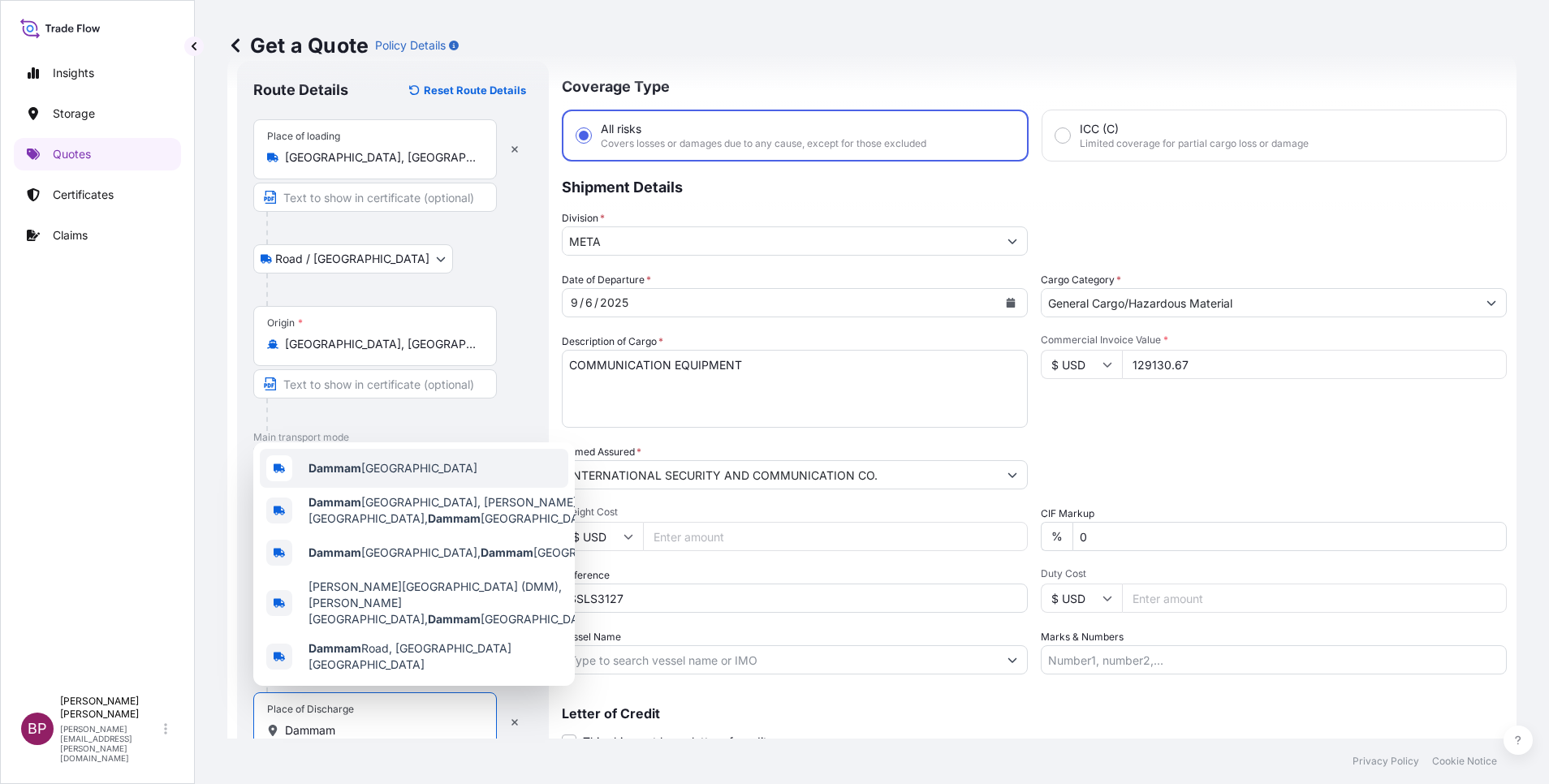
click at [442, 488] on div "Dammam [GEOGRAPHIC_DATA]" at bounding box center [414, 468] width 308 height 39
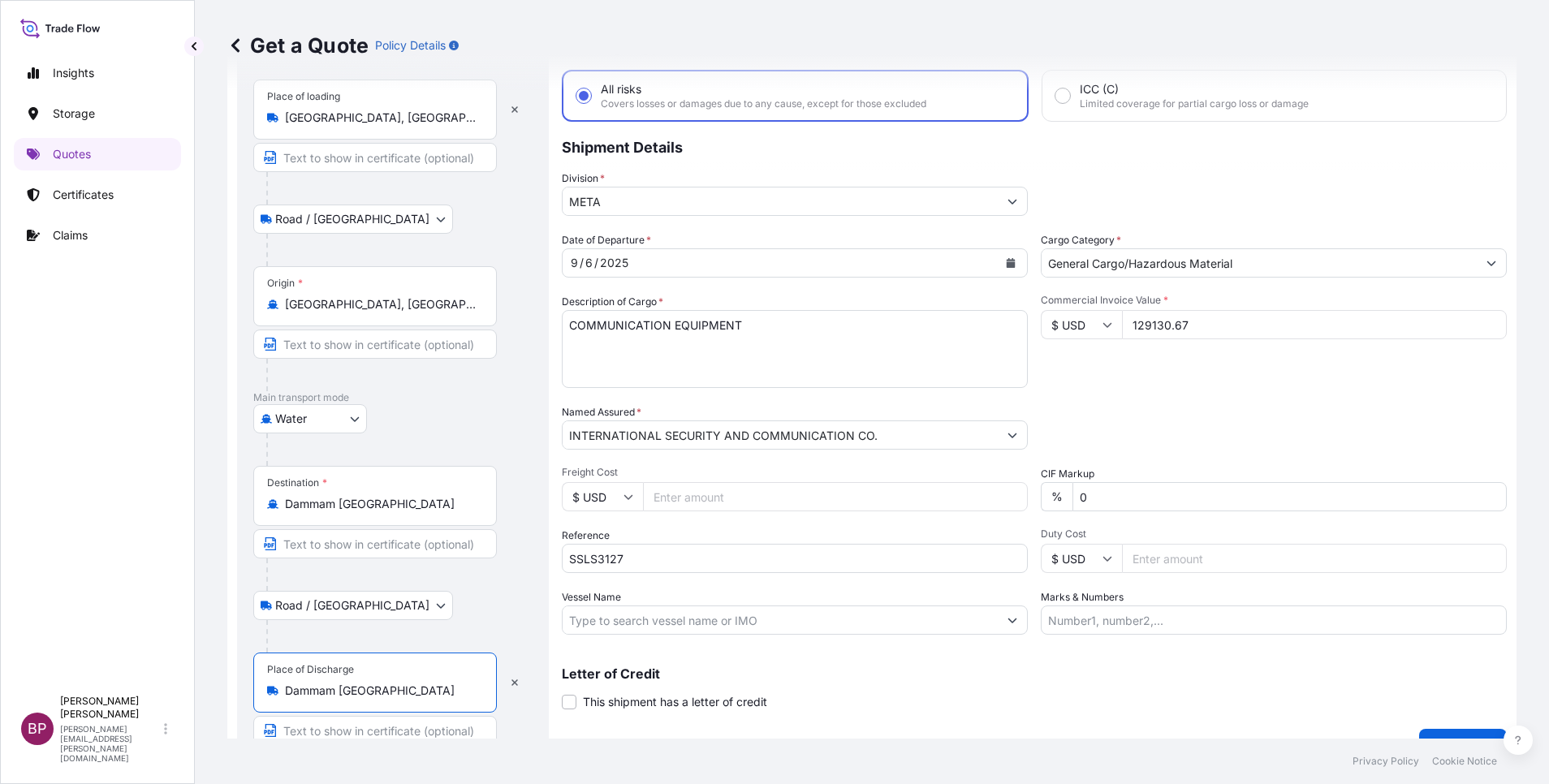
scroll to position [112, 0]
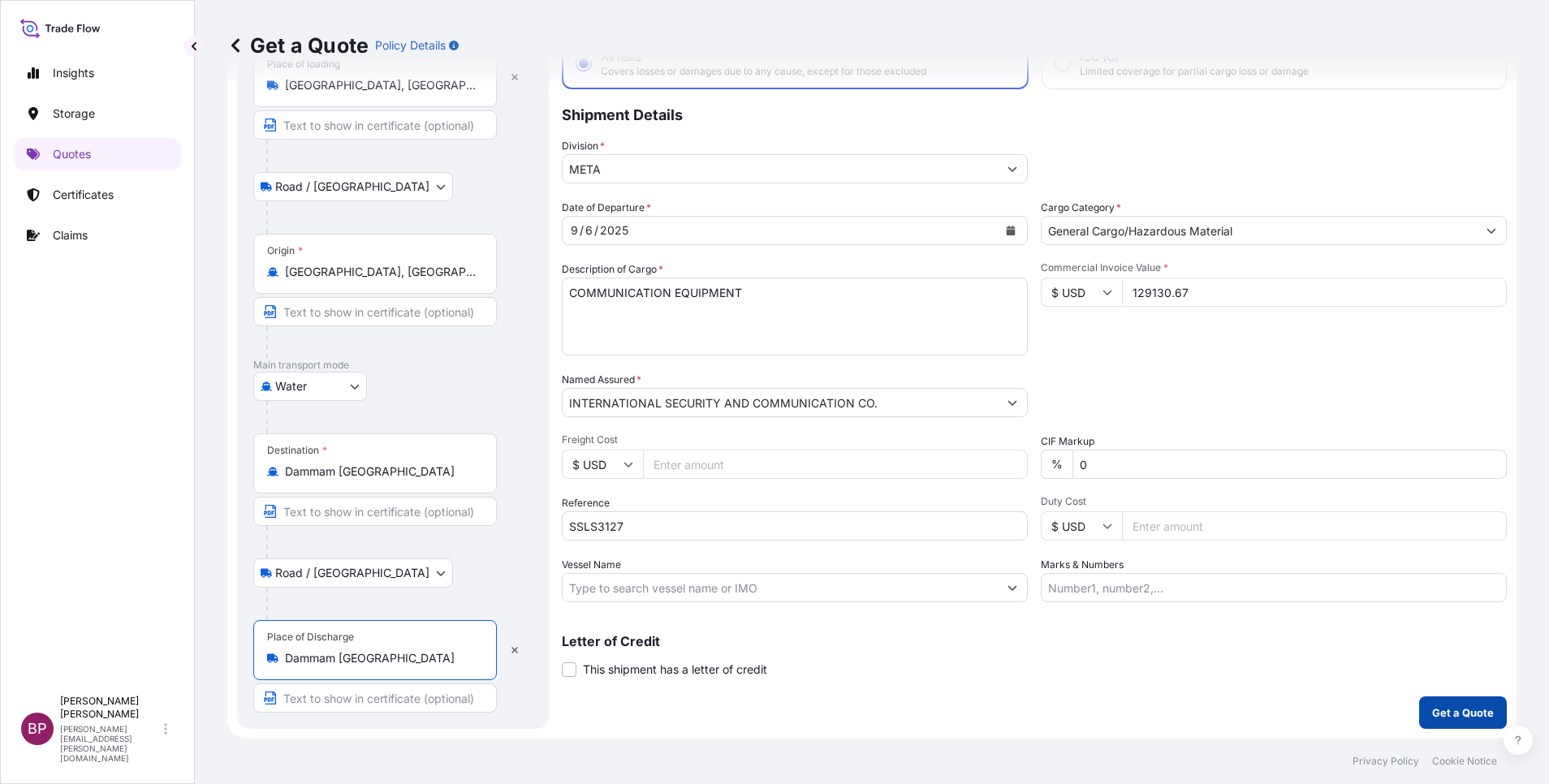
type input "Dammam [GEOGRAPHIC_DATA]"
click at [1464, 716] on p "Get a Quote" at bounding box center [1463, 712] width 61 height 16
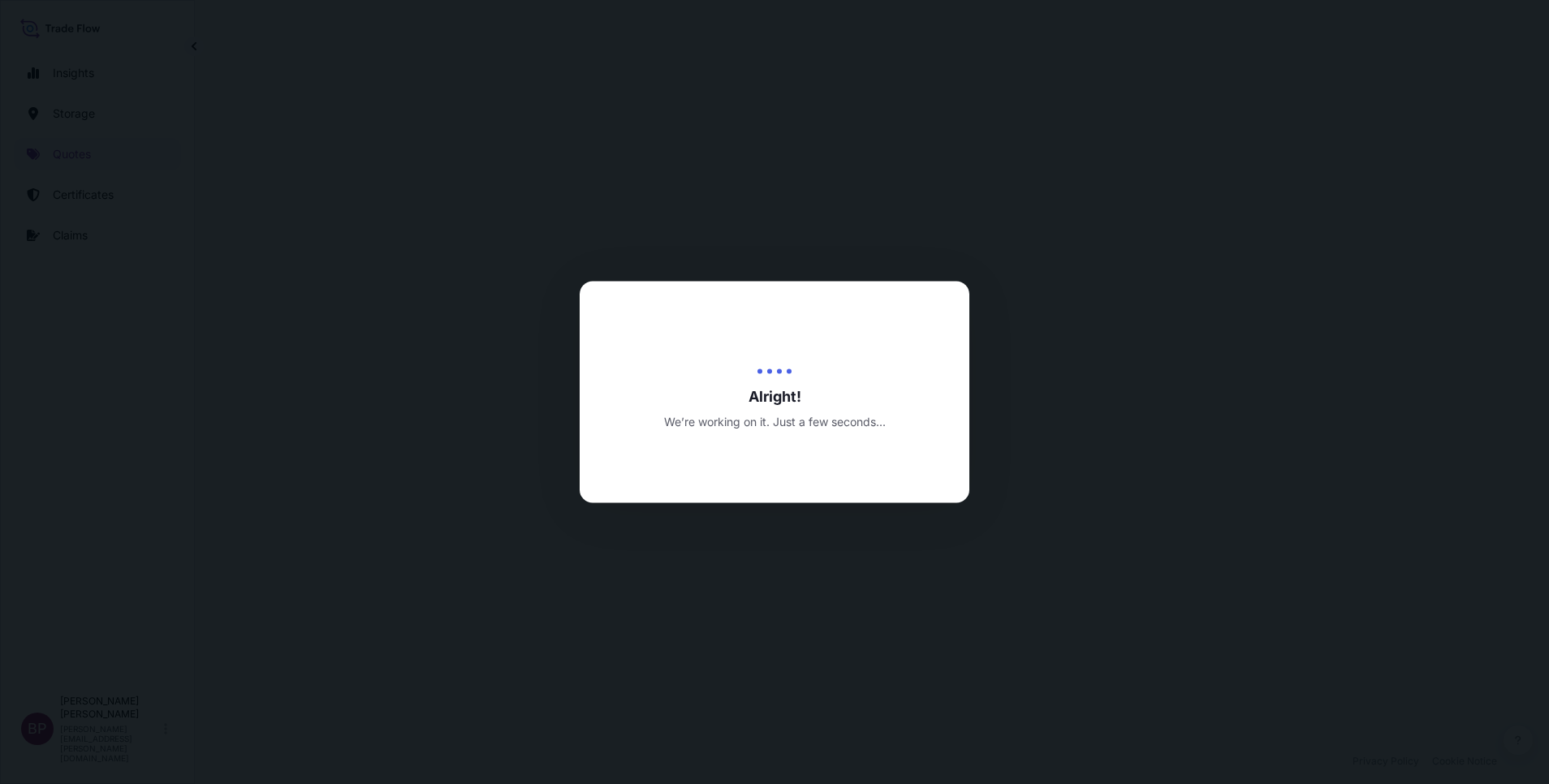
select select "Road / [GEOGRAPHIC_DATA]"
select select "Water"
select select "Road / [GEOGRAPHIC_DATA]"
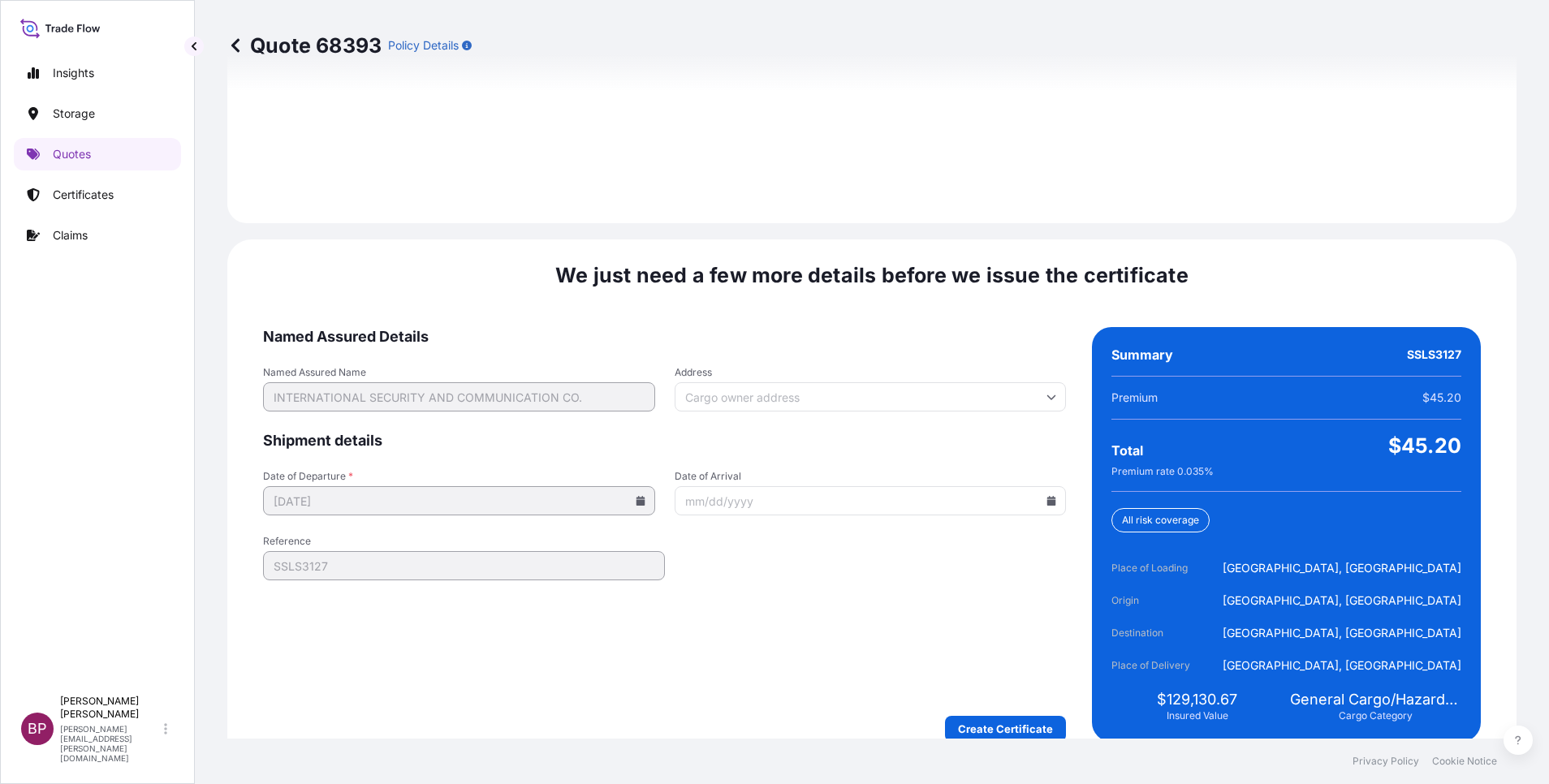
scroll to position [2406, 0]
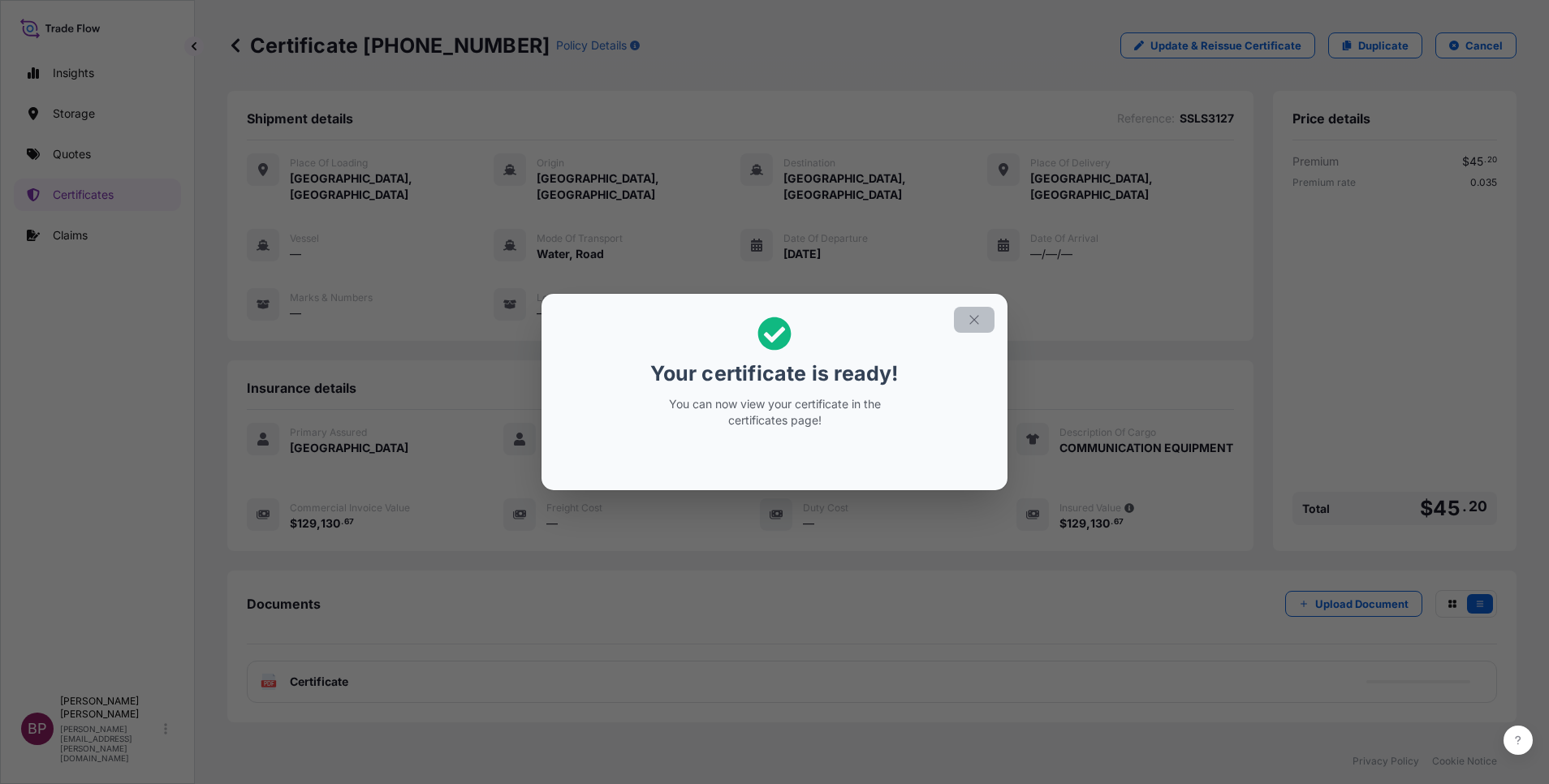
click at [977, 320] on icon "button" at bounding box center [975, 320] width 15 height 15
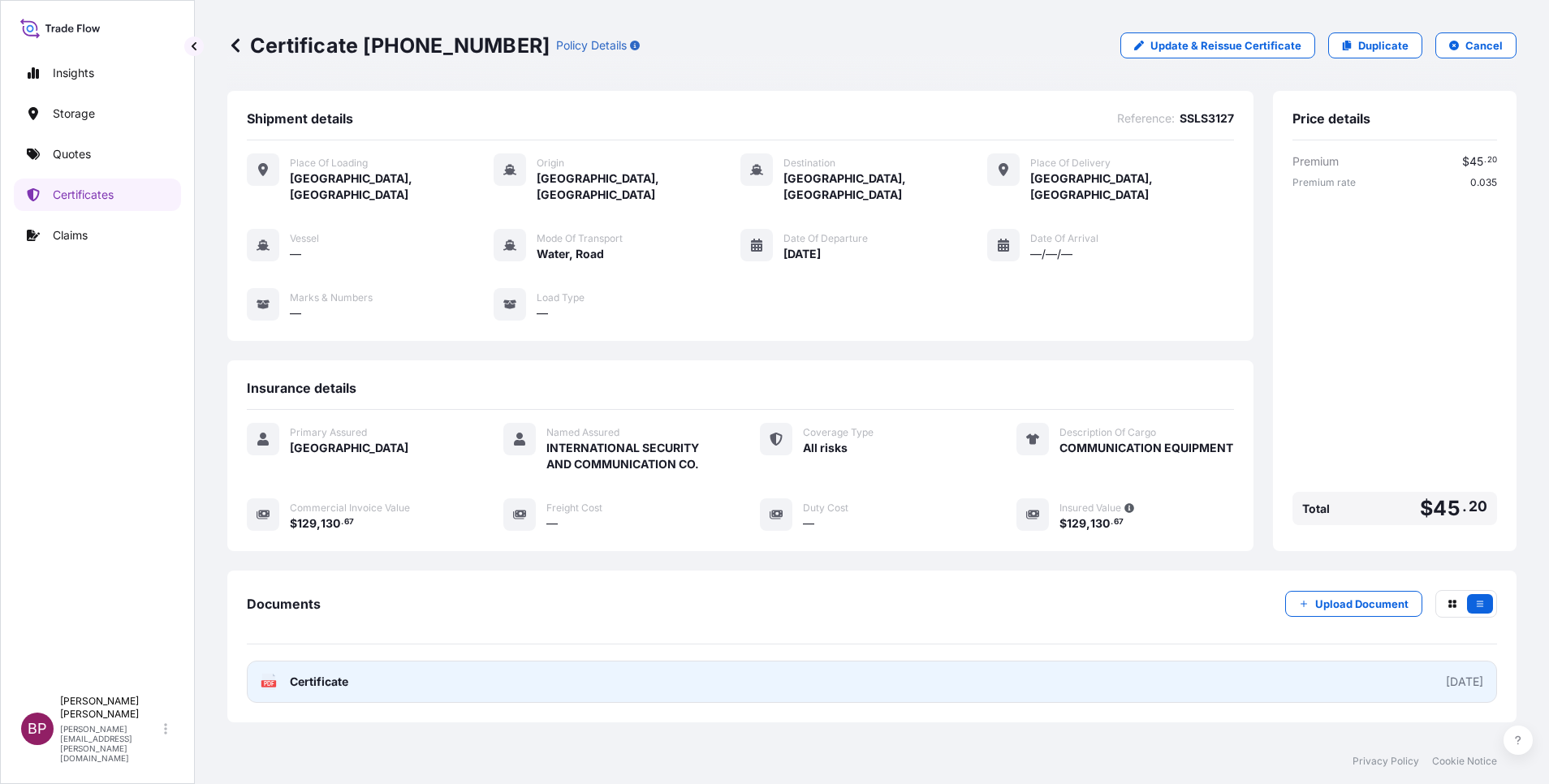
click at [329, 673] on span "Certificate" at bounding box center [319, 681] width 59 height 16
